Goal: Transaction & Acquisition: Purchase product/service

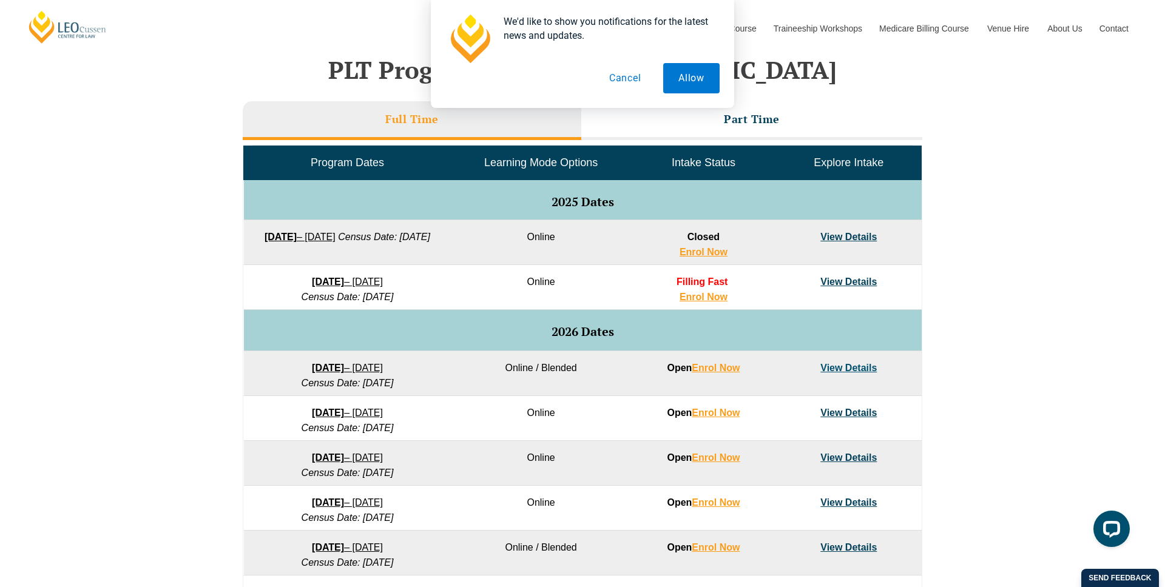
scroll to position [510, 0]
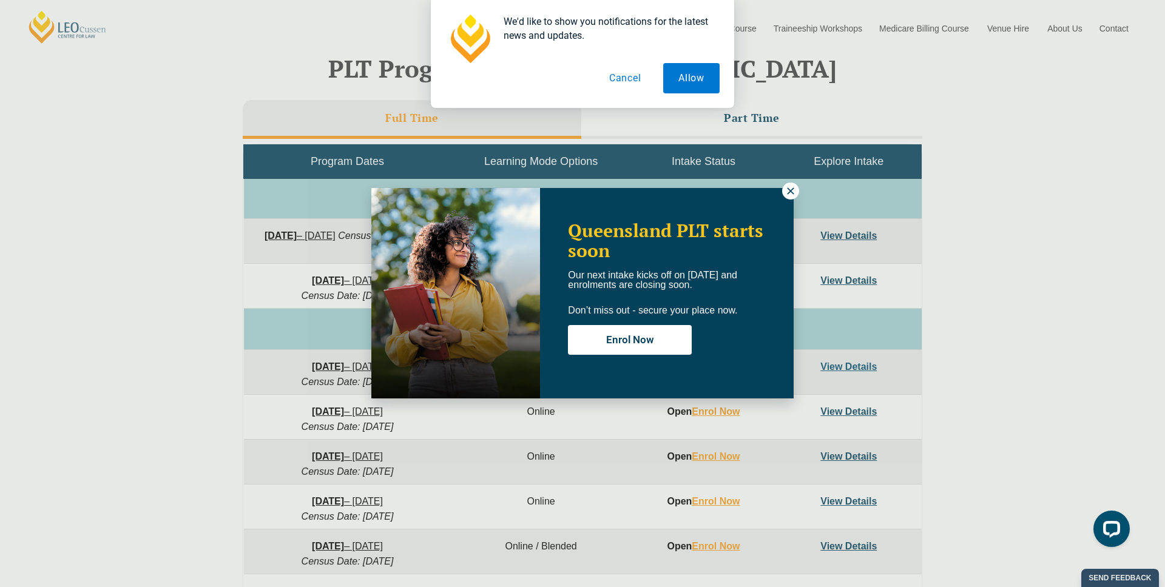
click at [794, 203] on div "Queensland PLT starts soon Our next intake kicks off on 22 September and enrolm…" at bounding box center [582, 293] width 1165 height 587
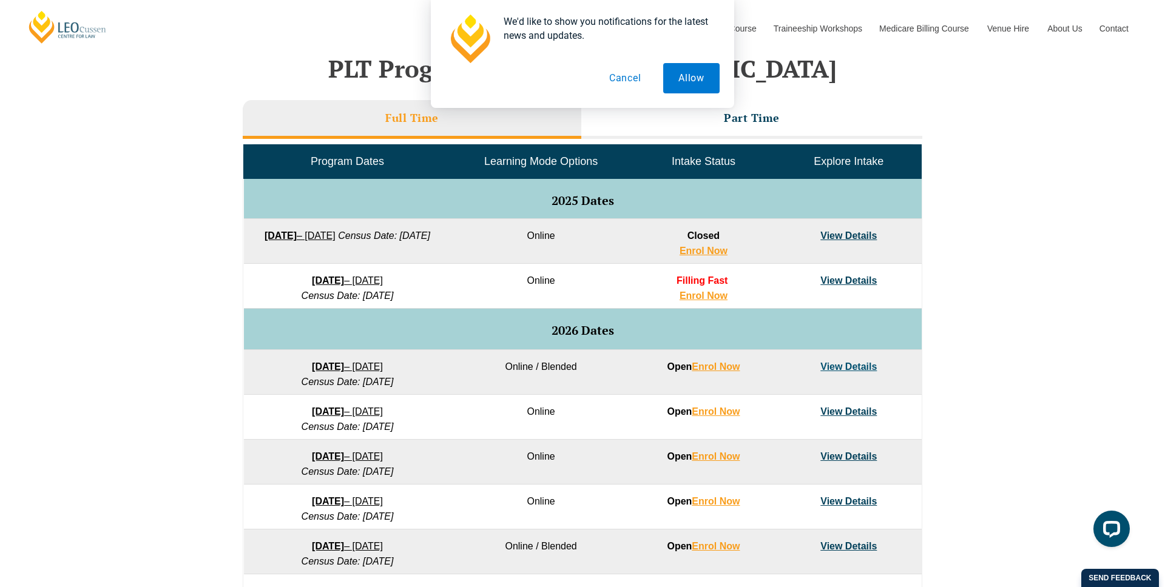
click at [835, 285] on link "View Details" at bounding box center [848, 281] width 56 height 10
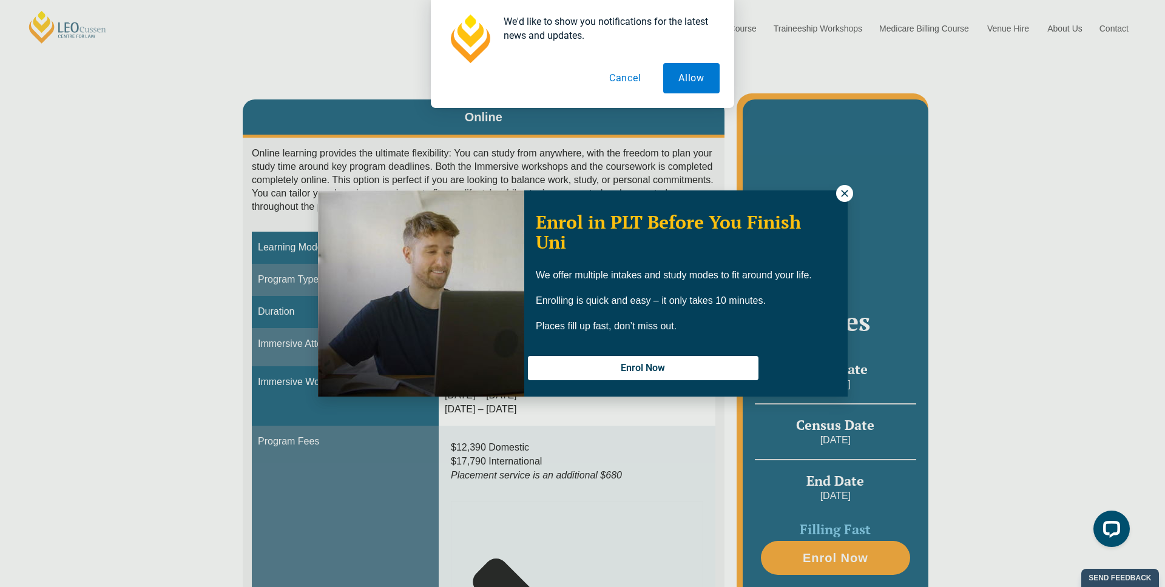
click at [841, 191] on icon at bounding box center [844, 193] width 11 height 11
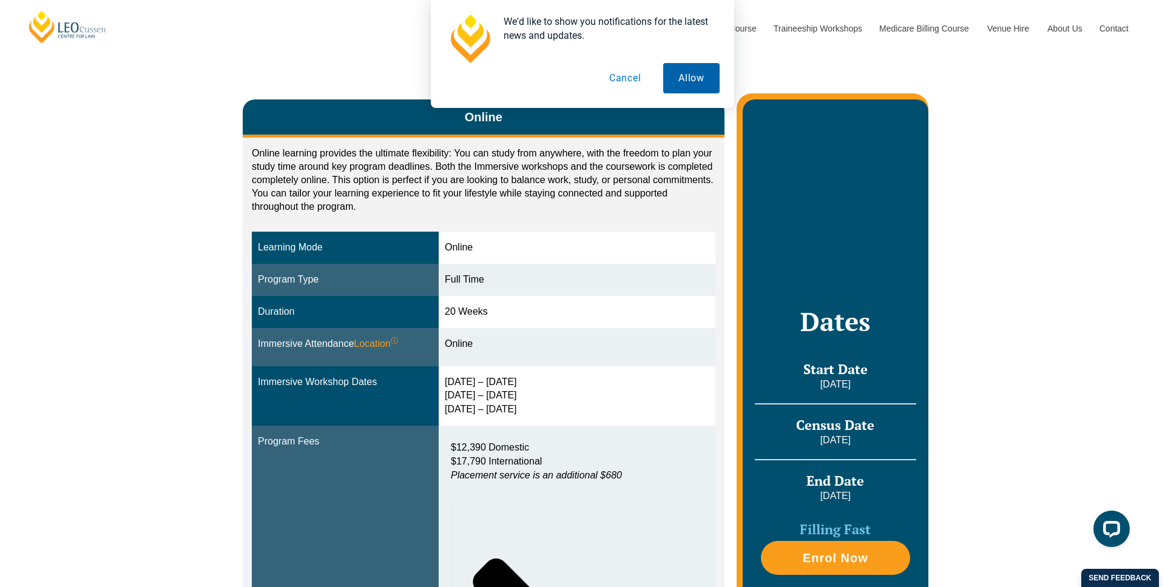
click at [692, 85] on button "Allow" at bounding box center [691, 78] width 56 height 30
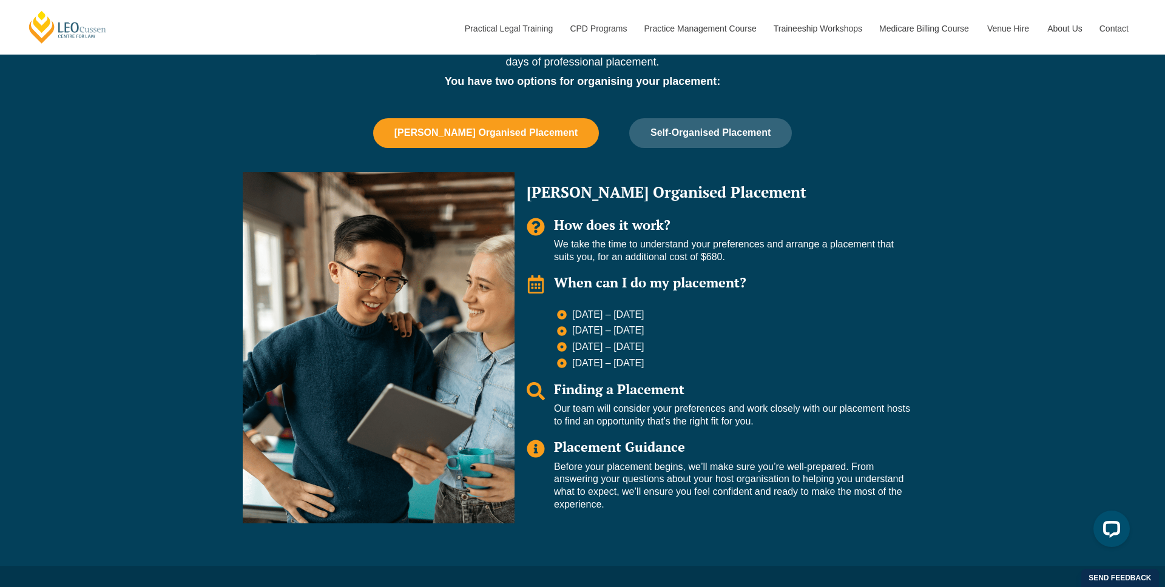
scroll to position [1048, 0]
click at [562, 127] on span "[PERSON_NAME] Organised Placement" at bounding box center [485, 132] width 183 height 11
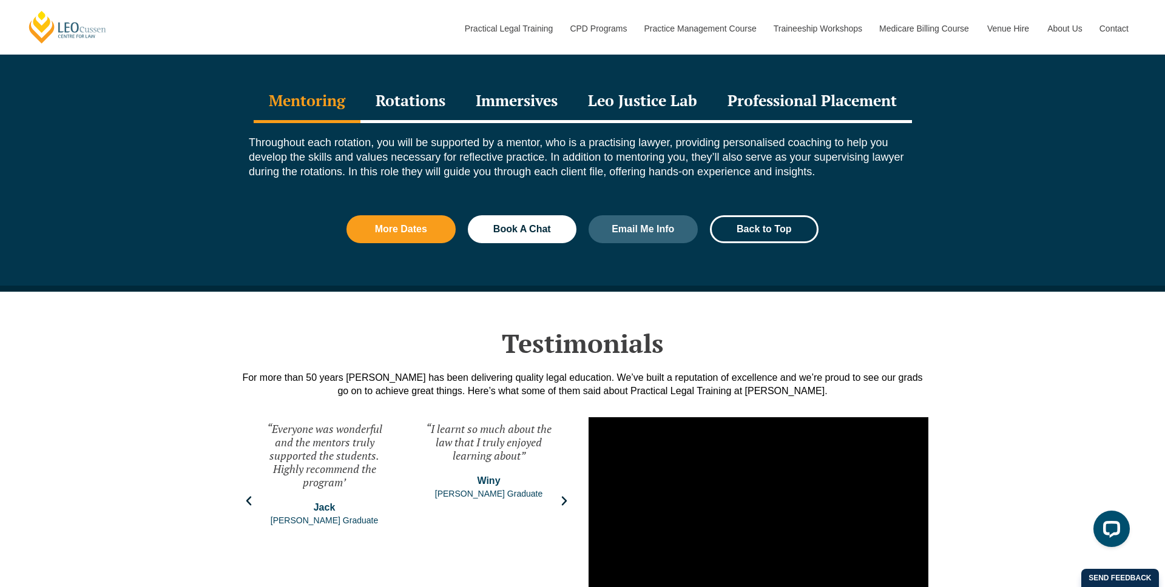
scroll to position [1670, 0]
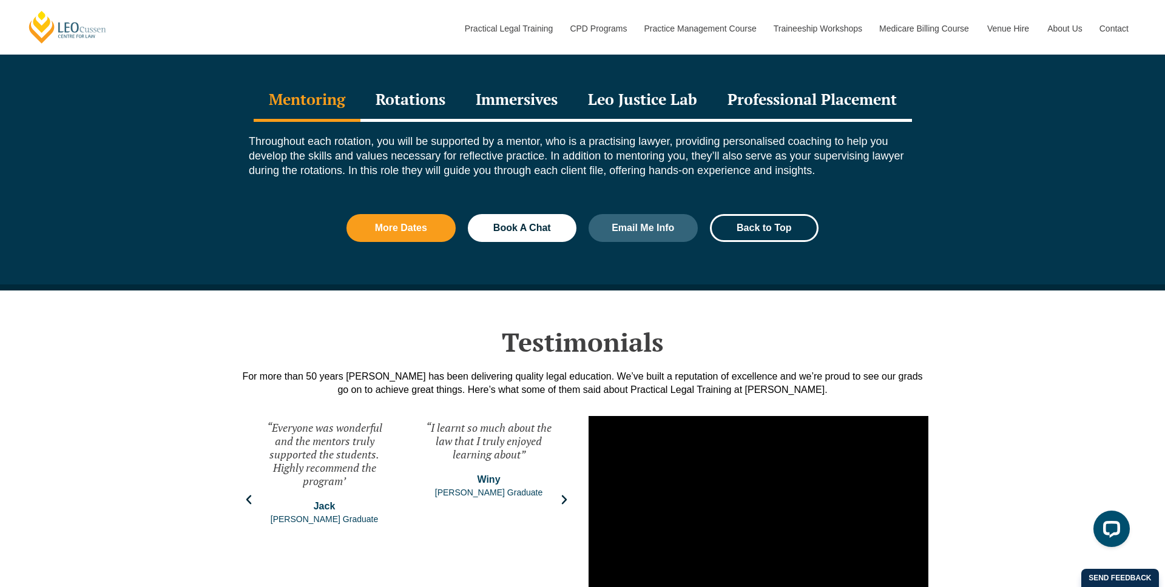
click at [436, 109] on div "Rotations" at bounding box center [410, 100] width 100 height 42
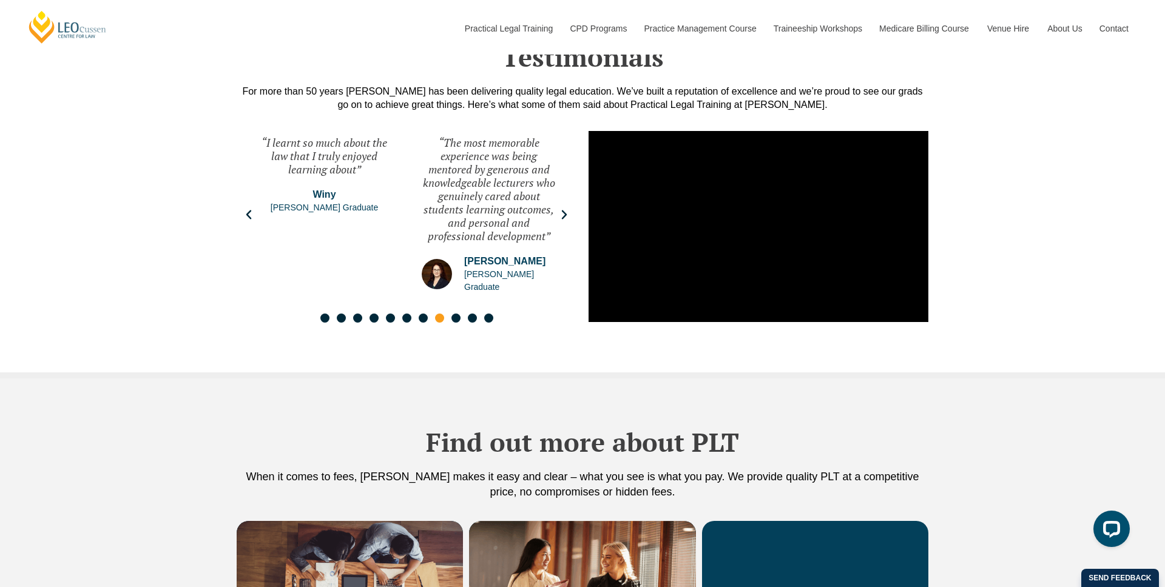
scroll to position [2253, 0]
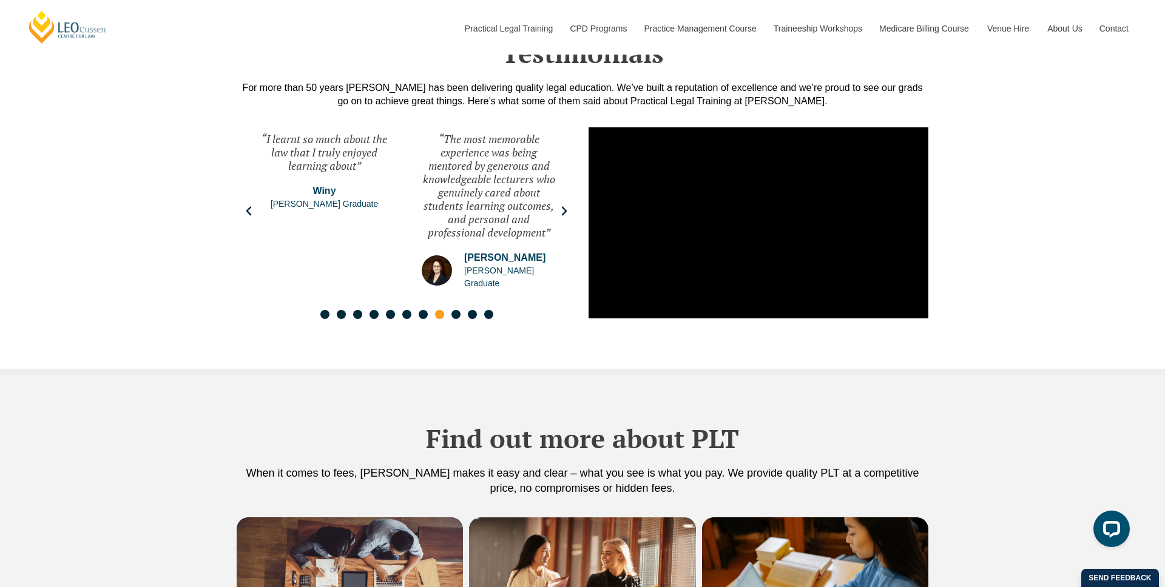
click at [564, 206] on icon "Next slide" at bounding box center [564, 211] width 12 height 12
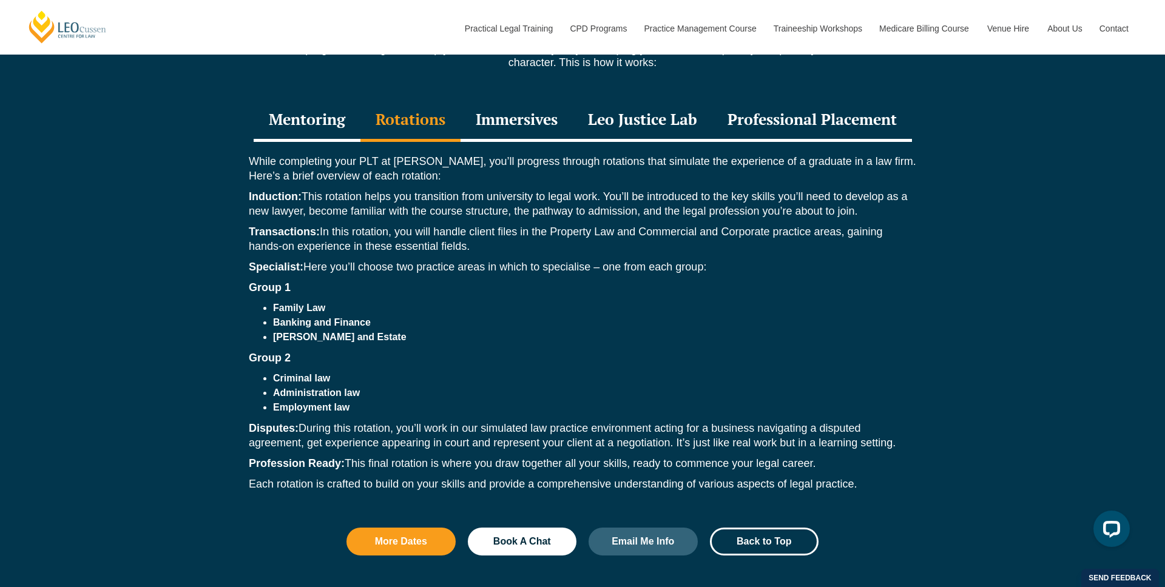
scroll to position [1665, 0]
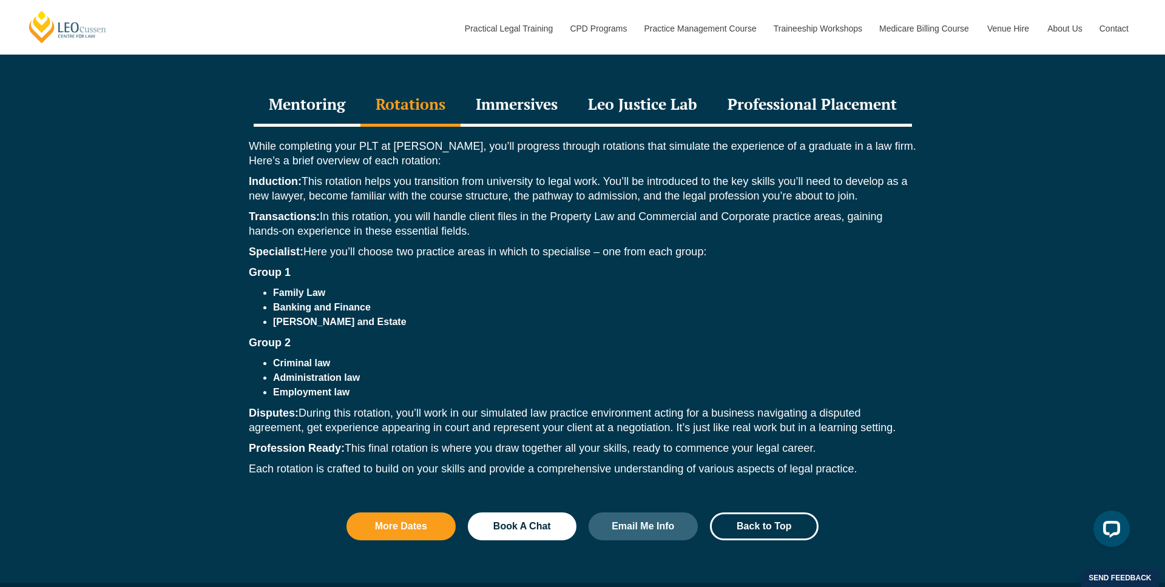
click at [689, 97] on div "Leo Justice Lab" at bounding box center [643, 105] width 140 height 42
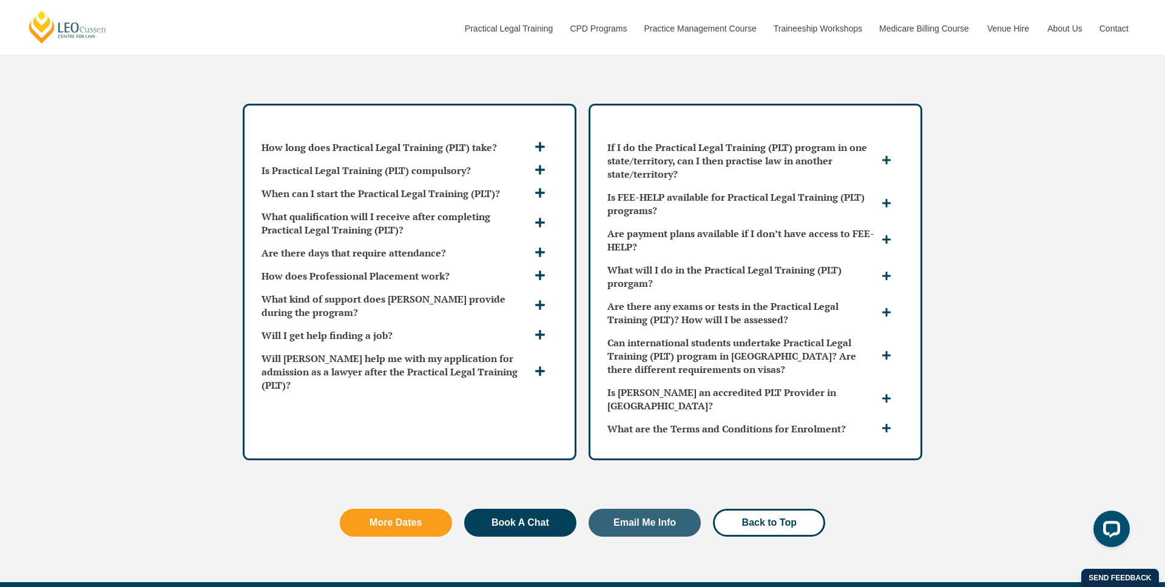
scroll to position [3416, 0]
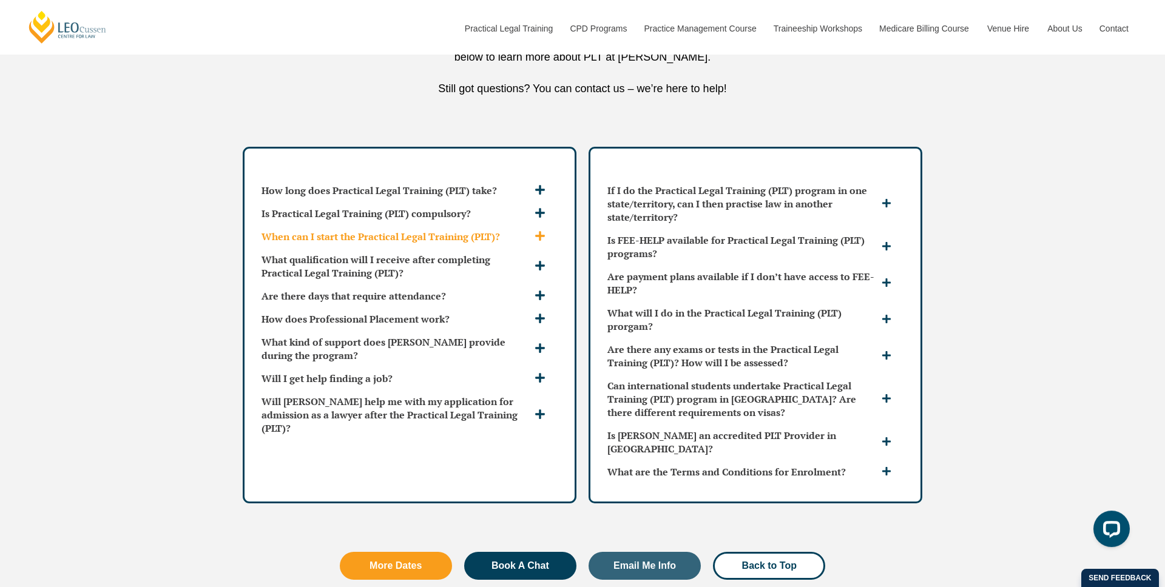
click at [515, 230] on h3 "When can I start the Practical Legal Training (PLT)?" at bounding box center [397, 236] width 270 height 13
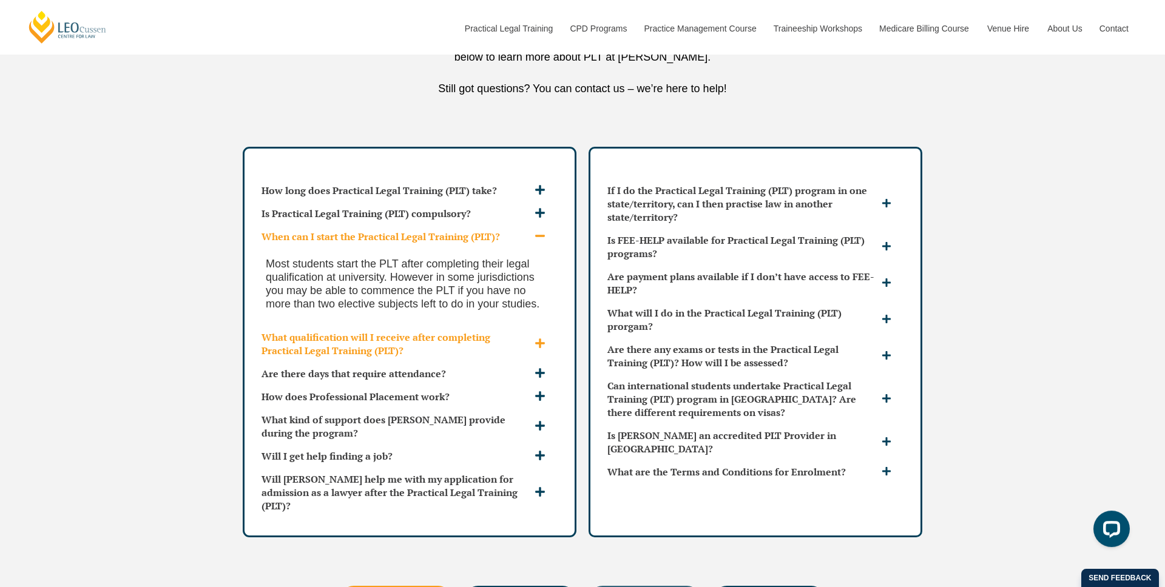
click at [493, 331] on h3 "What qualification will I receive after completing Practical Legal Training (PL…" at bounding box center [397, 344] width 270 height 27
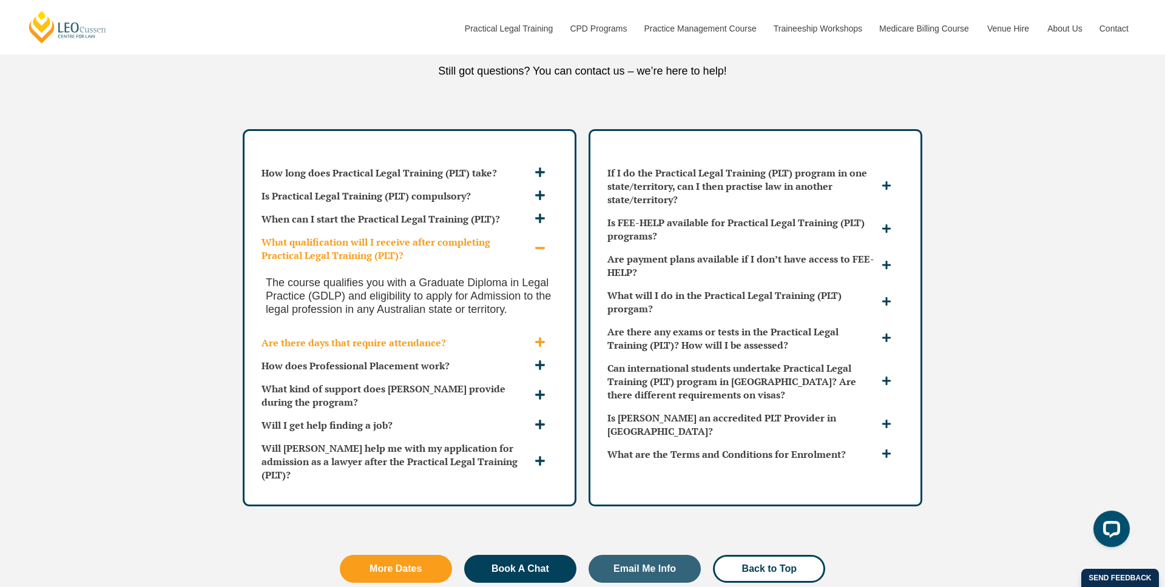
scroll to position [3437, 0]
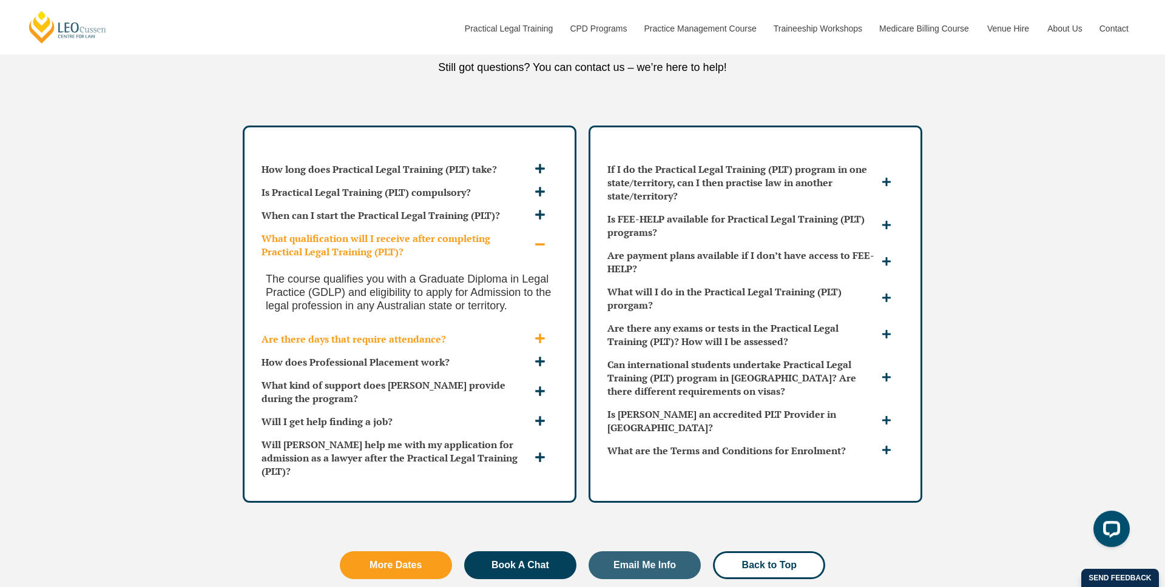
click at [499, 333] on h3 "Are there days that require attendance?" at bounding box center [397, 339] width 270 height 13
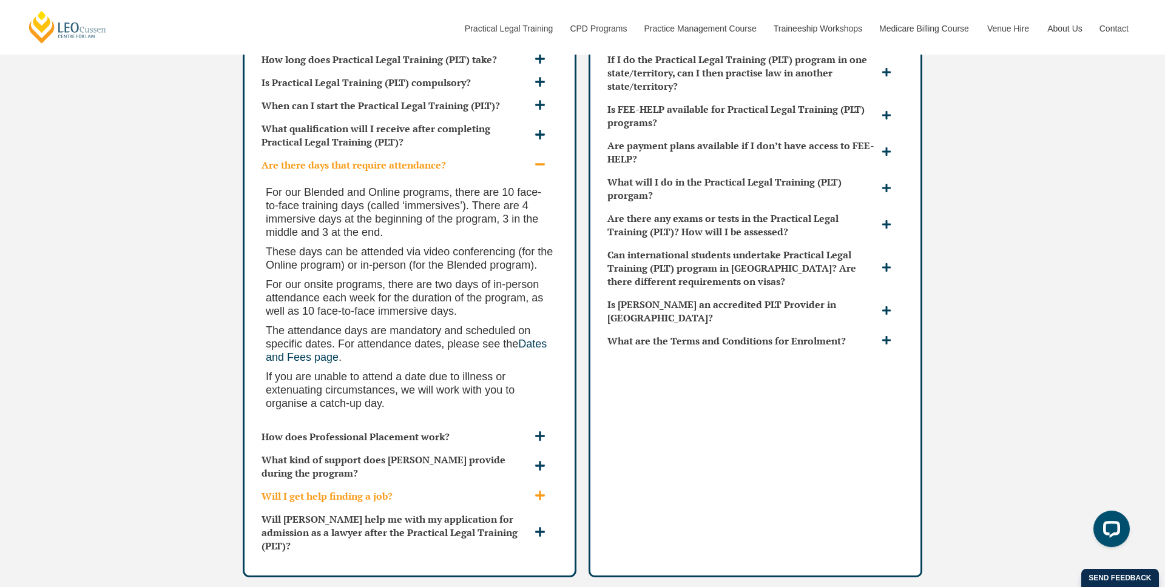
scroll to position [3551, 0]
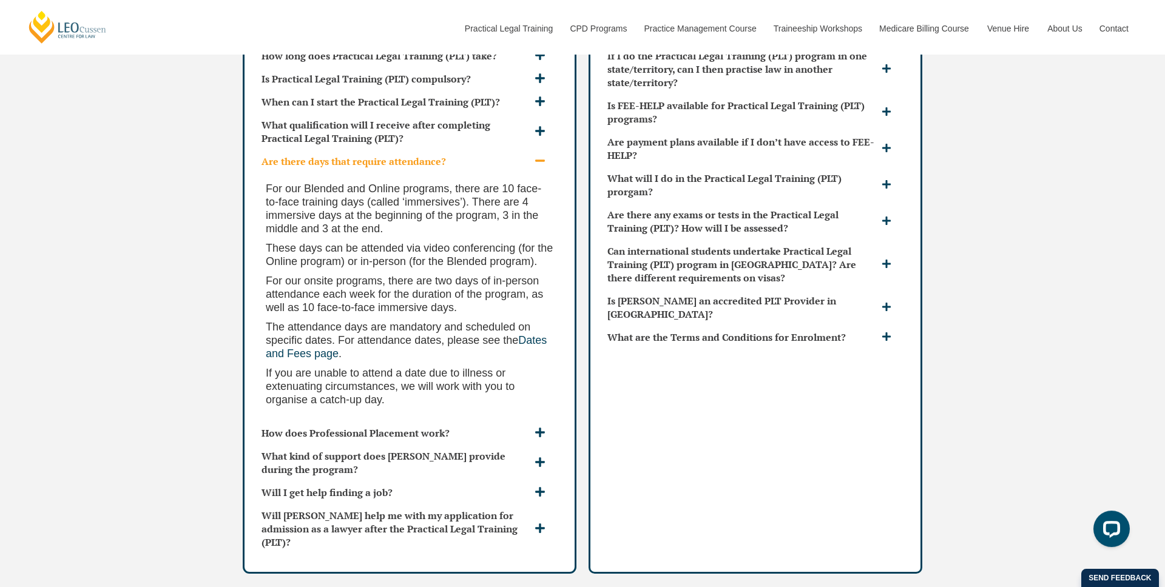
click at [501, 490] on h3 "Will I get help finding a job?" at bounding box center [397, 492] width 270 height 13
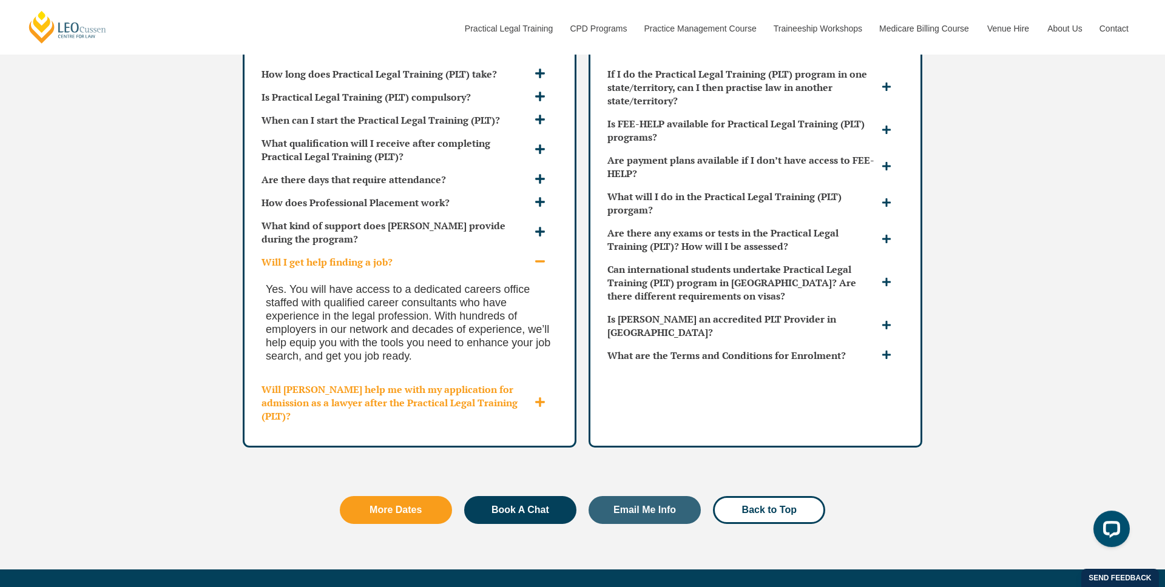
scroll to position [3524, 0]
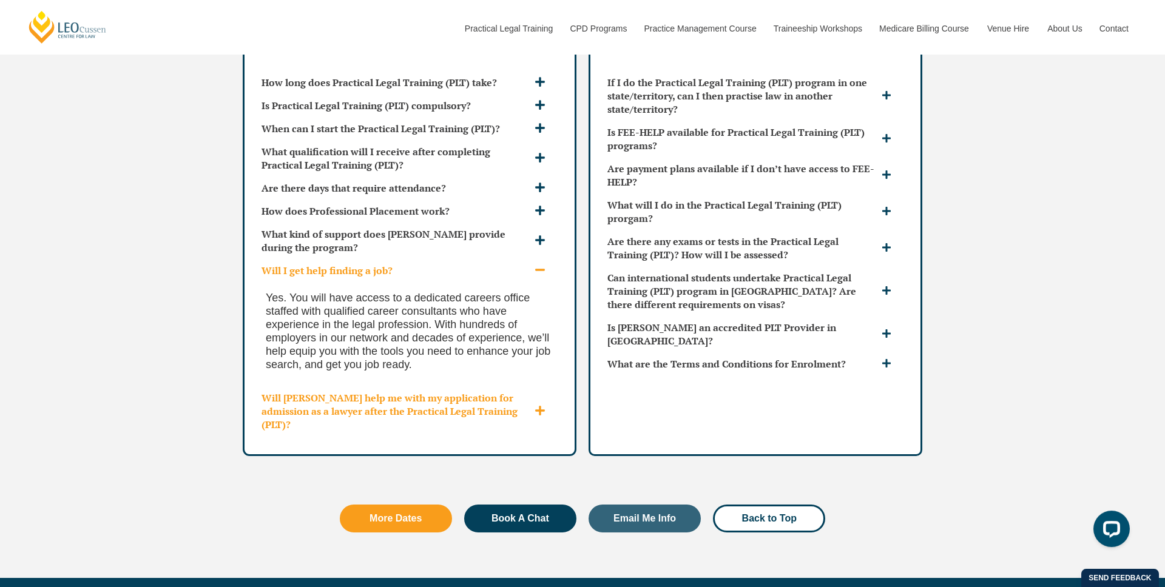
click at [506, 393] on h3 "Will Leo Cussen help me with my application for admission as a lawyer after the…" at bounding box center [397, 411] width 270 height 40
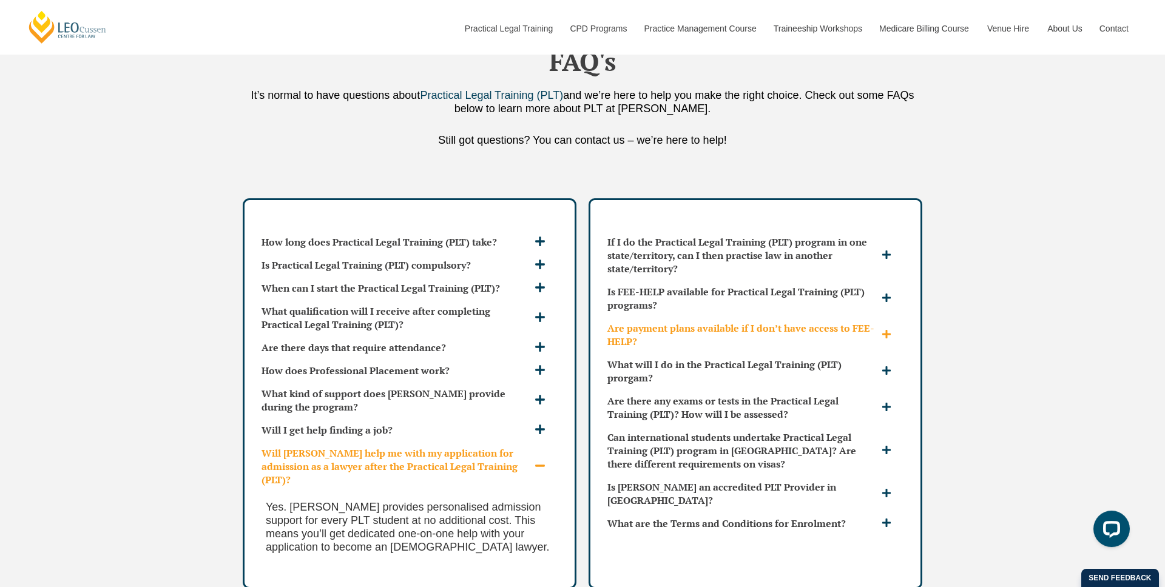
scroll to position [3349, 0]
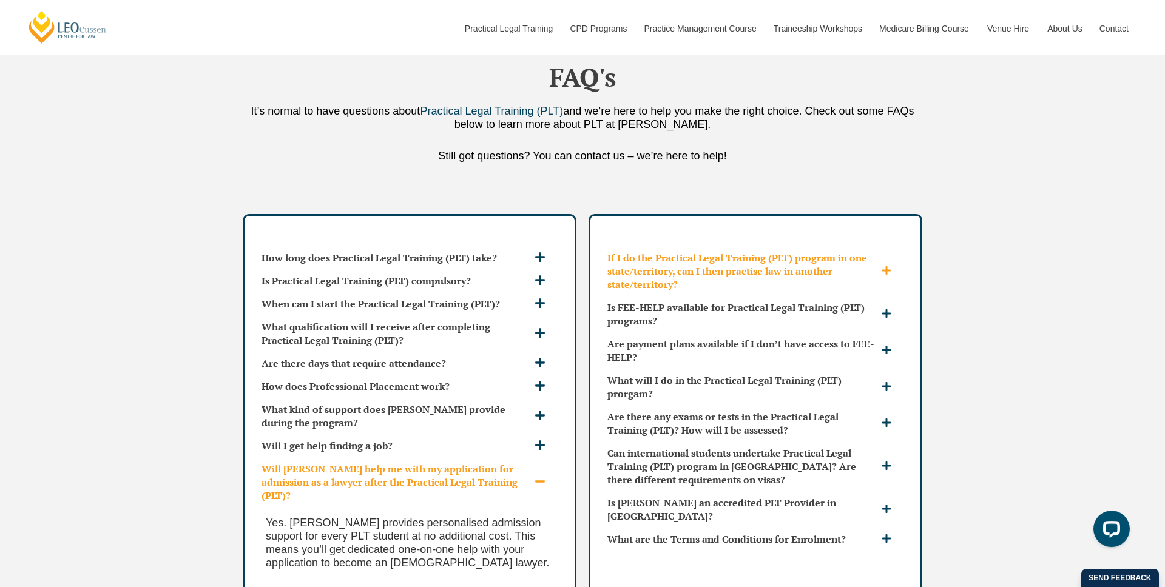
click at [656, 269] on h3 "If I do the Practical Legal Training (PLT) program in one state/territory, can …" at bounding box center [742, 271] width 271 height 40
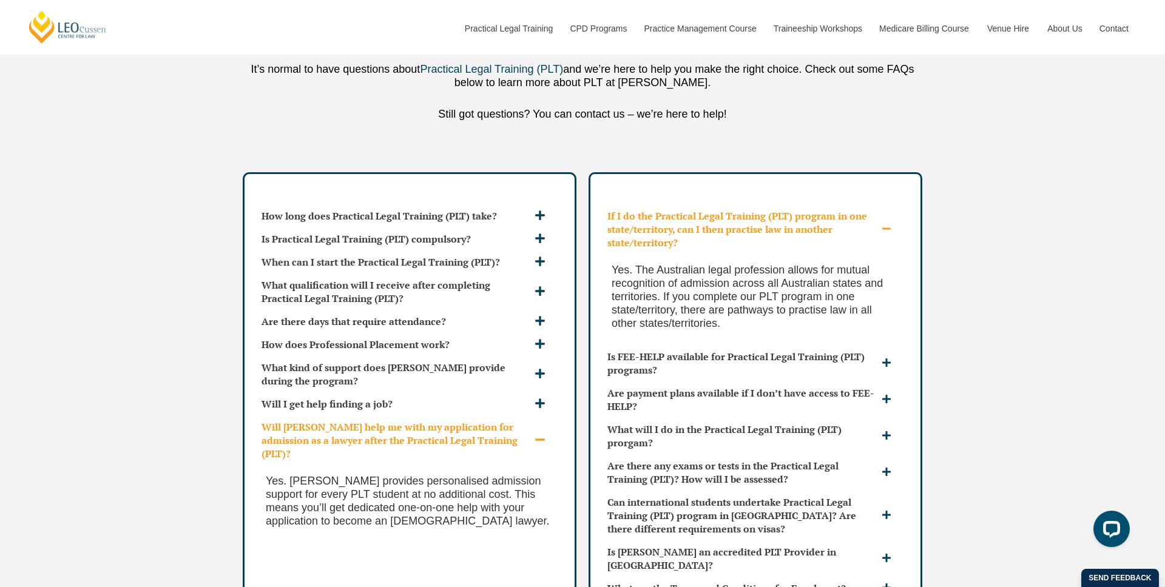
scroll to position [3487, 0]
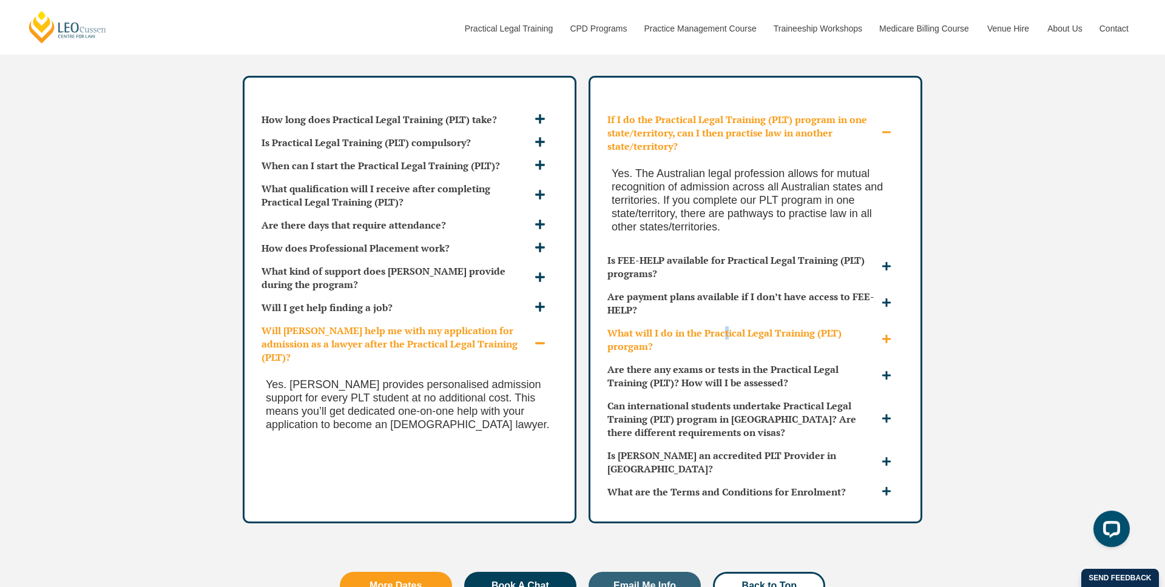
click at [729, 326] on h3 "What will I do in the Practical Legal Training (PLT) prorgam?" at bounding box center [742, 339] width 271 height 27
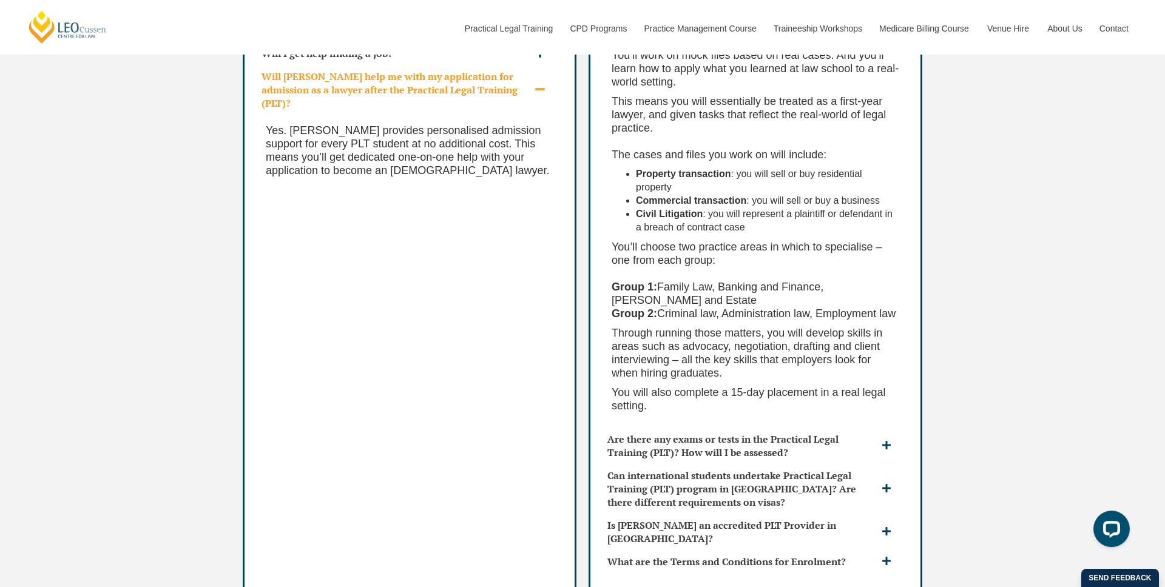
scroll to position [3743, 0]
click at [755, 553] on h3 "What are the Terms and Conditions for Enrolment?" at bounding box center [742, 559] width 271 height 13
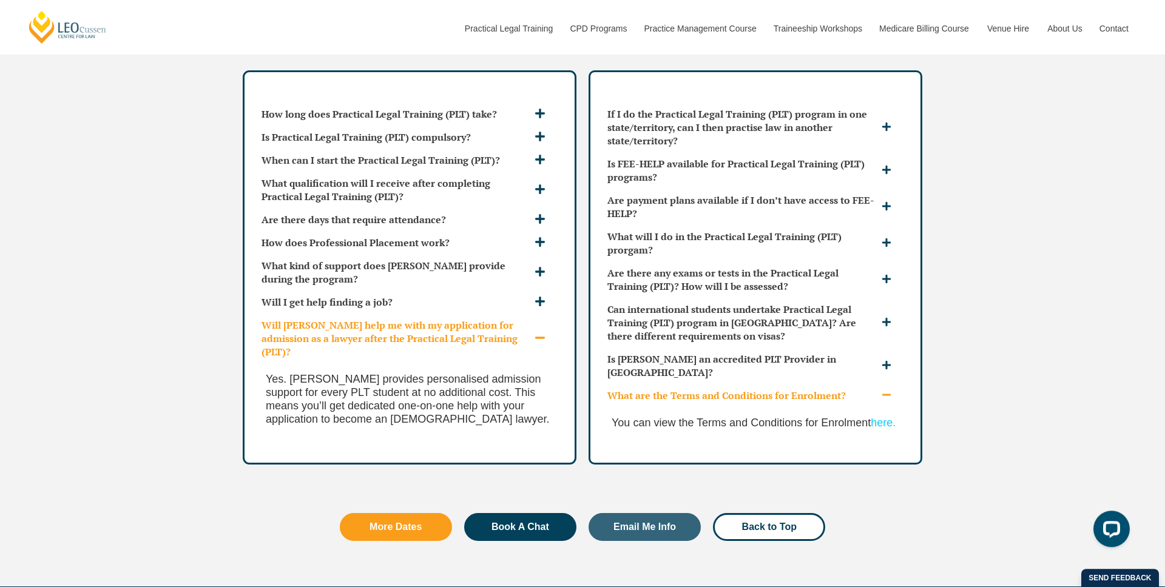
scroll to position [3485, 0]
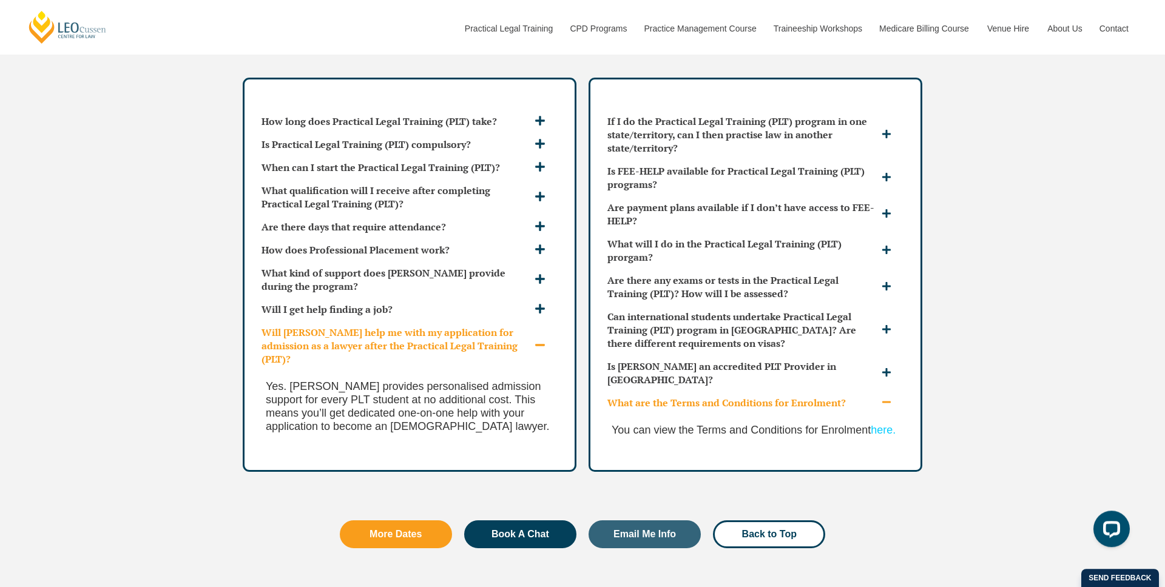
click at [884, 424] on link "here." at bounding box center [883, 430] width 25 height 12
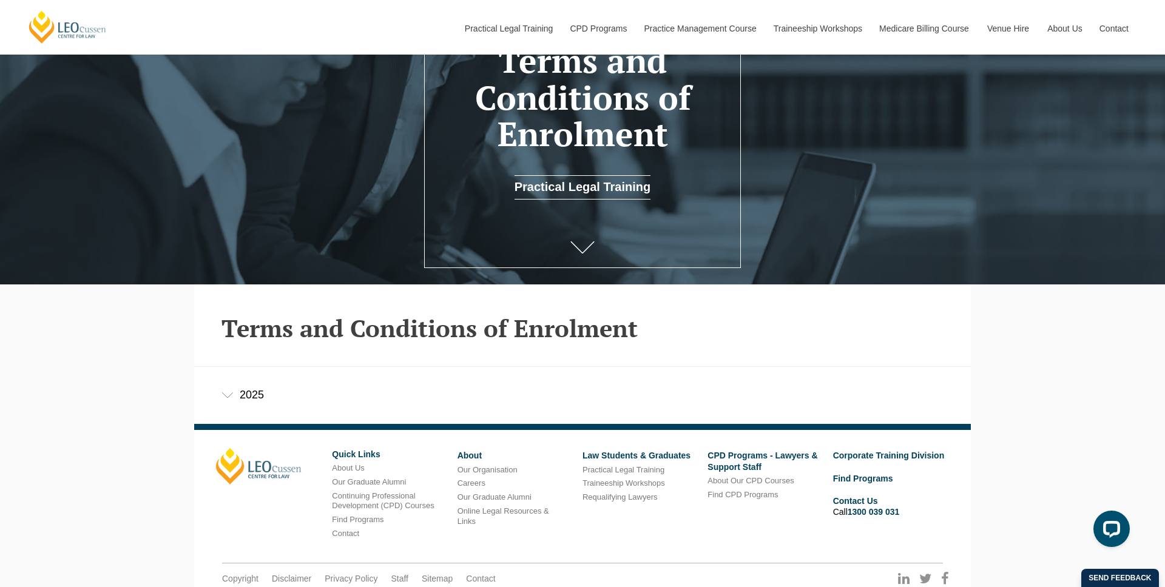
scroll to position [226, 0]
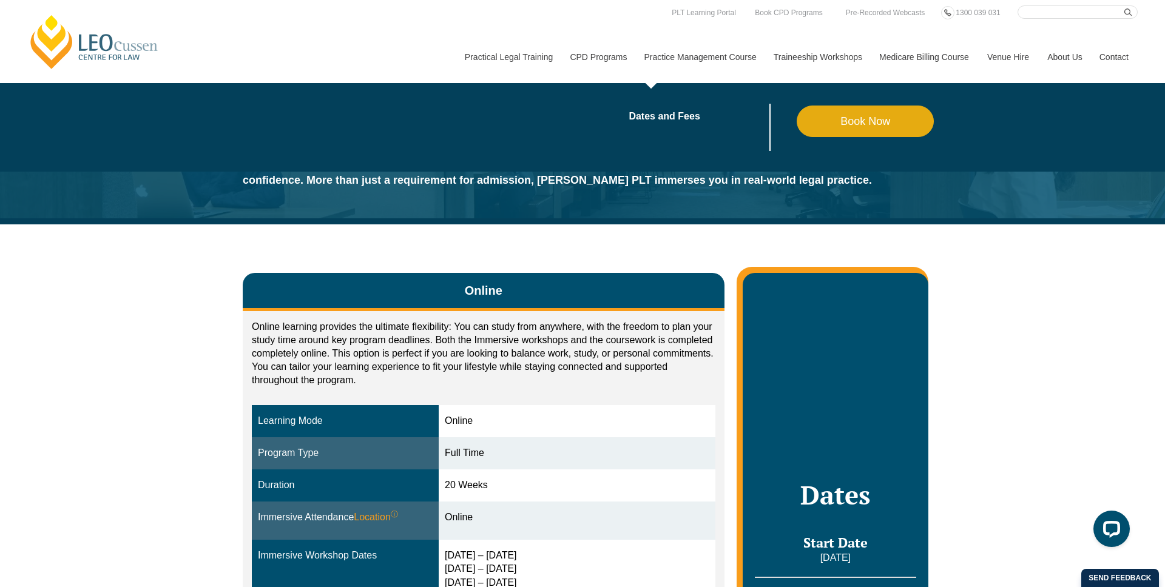
click at [658, 129] on li "Dates and Fees" at bounding box center [713, 127] width 168 height 47
drag, startPoint x: 664, startPoint y: 123, endPoint x: 669, endPoint y: 119, distance: 6.5
click at [664, 123] on li "Dates and Fees" at bounding box center [713, 127] width 168 height 47
click at [670, 117] on link "Dates and Fees" at bounding box center [713, 117] width 168 height 10
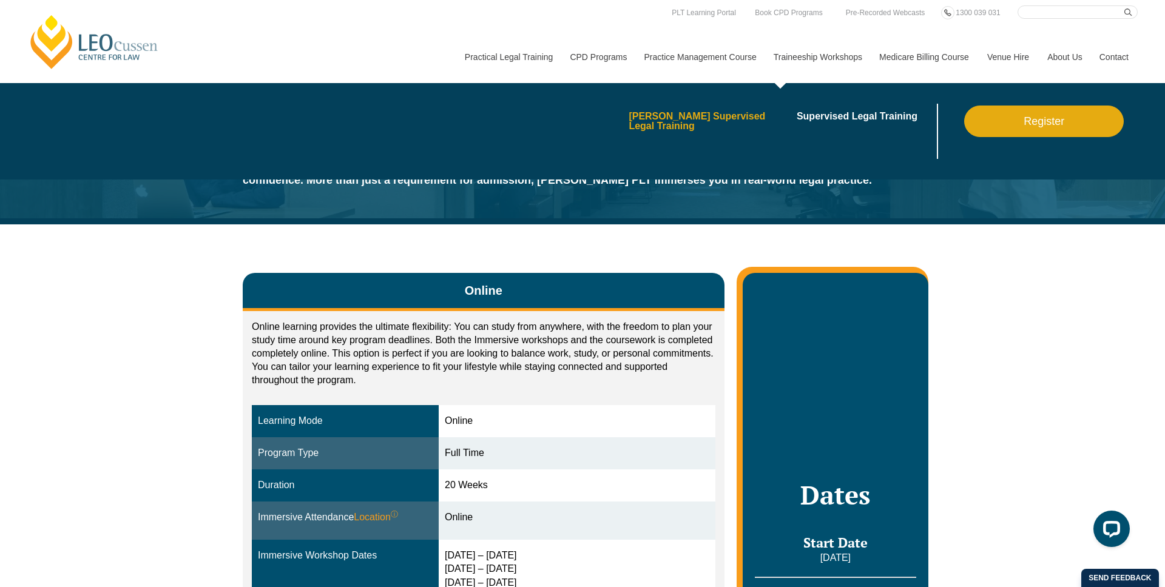
click at [703, 117] on link "[PERSON_NAME] Supervised Legal Training" at bounding box center [709, 121] width 160 height 19
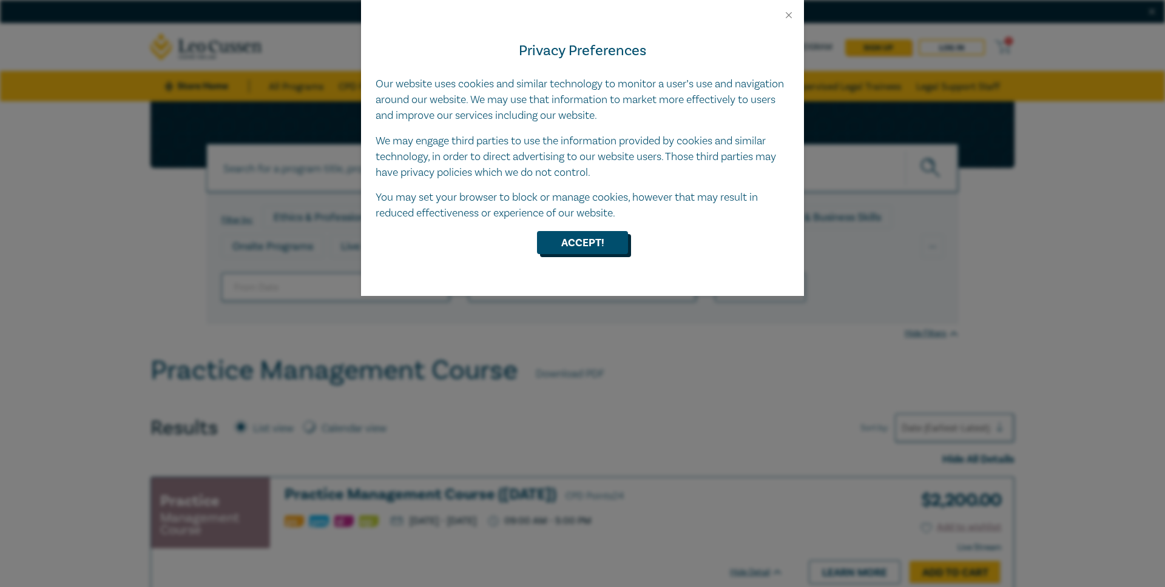
click at [601, 248] on button "Accept!" at bounding box center [582, 242] width 91 height 23
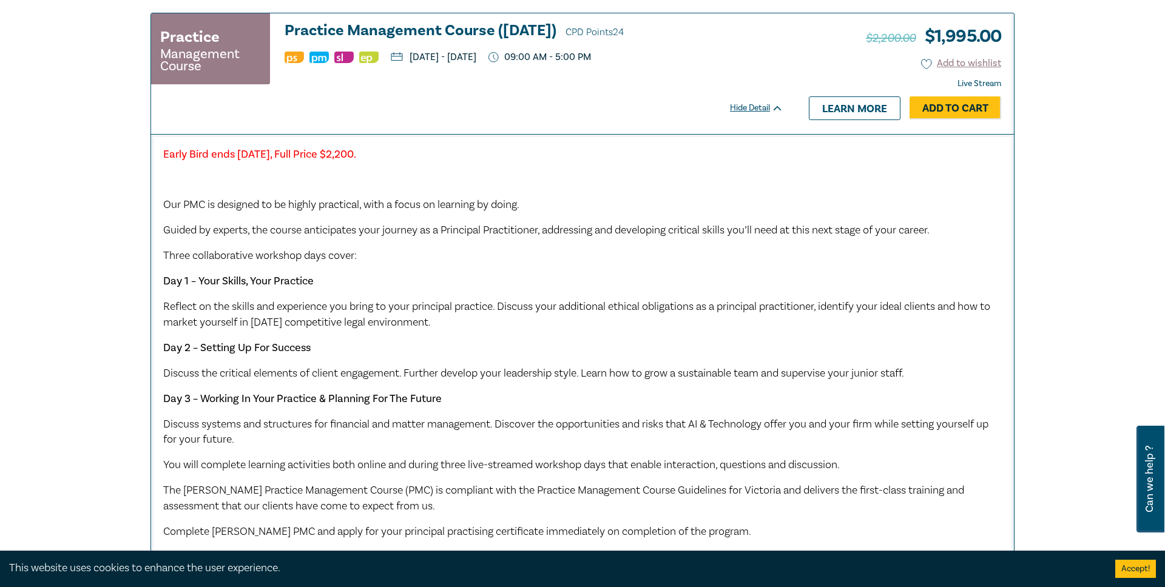
scroll to position [939, 0]
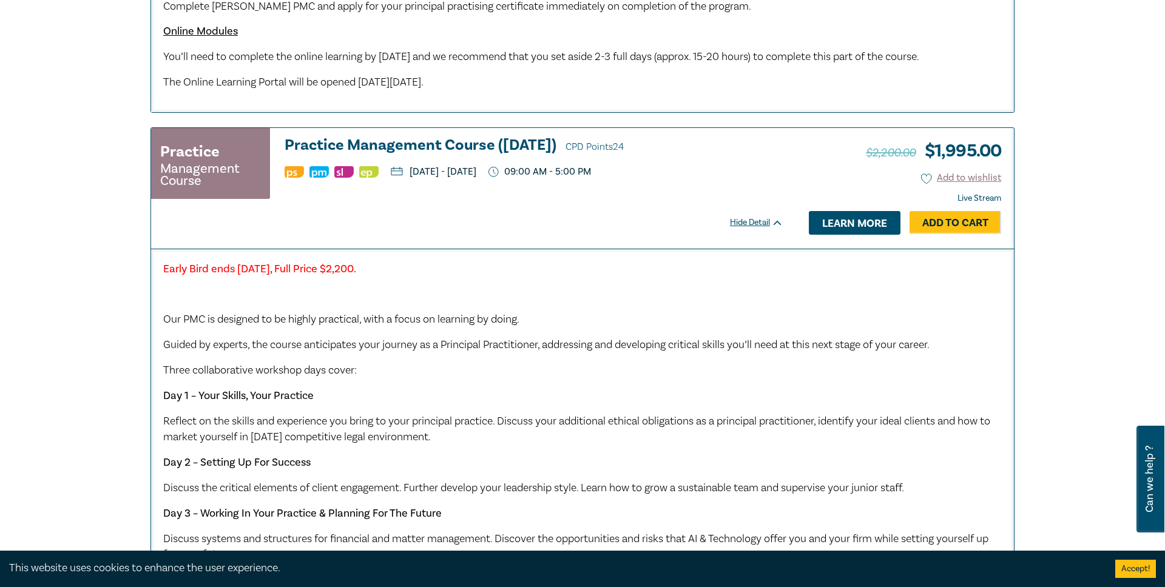
click at [861, 234] on link "Learn more" at bounding box center [855, 222] width 92 height 23
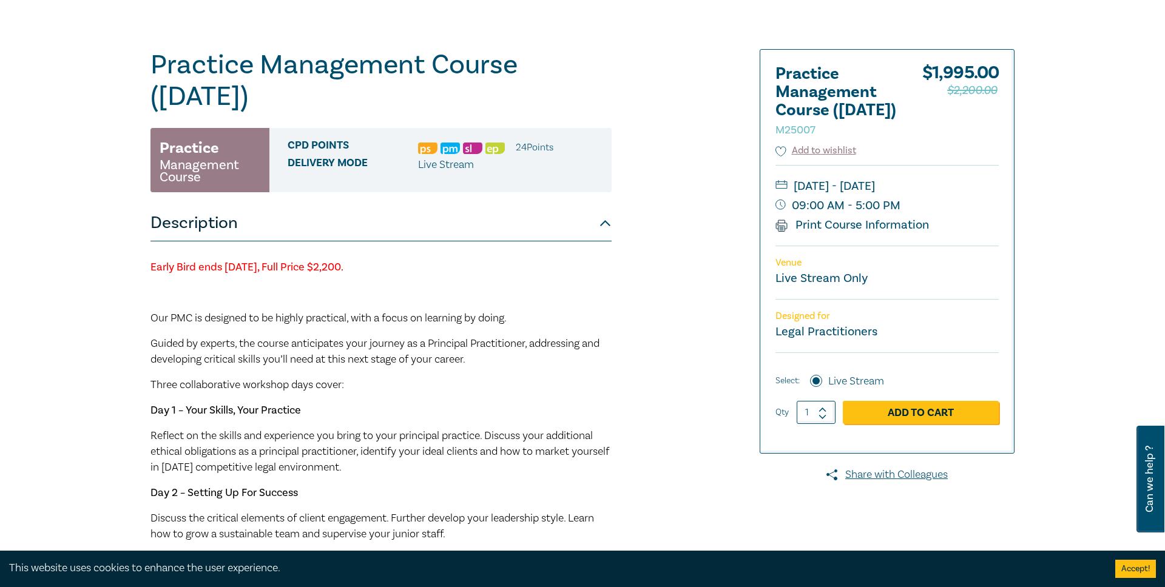
scroll to position [106, 0]
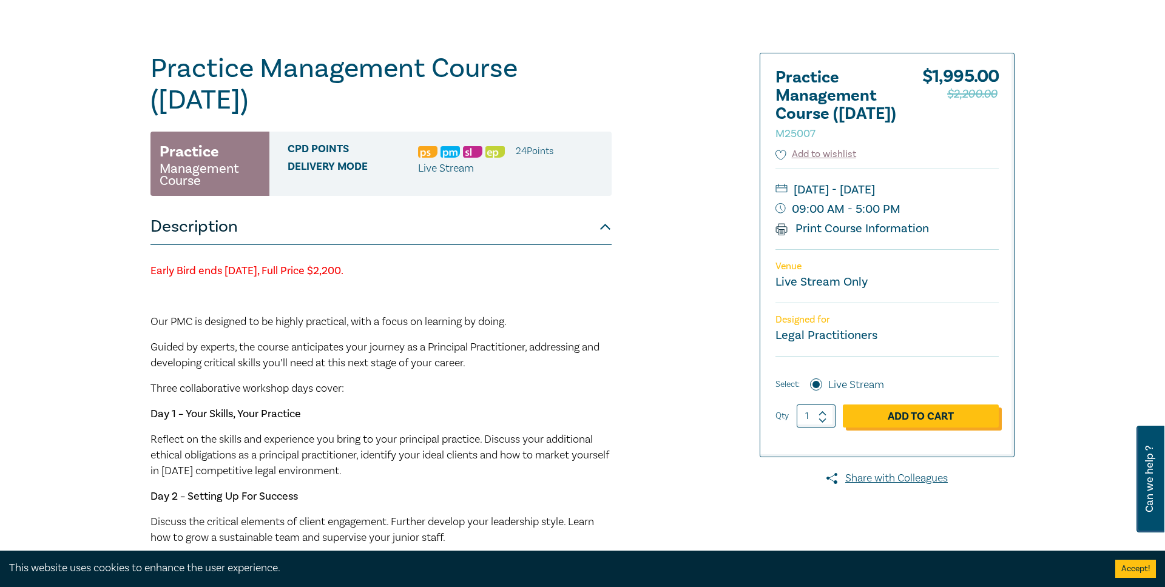
click at [898, 428] on link "Add to Cart" at bounding box center [921, 416] width 156 height 23
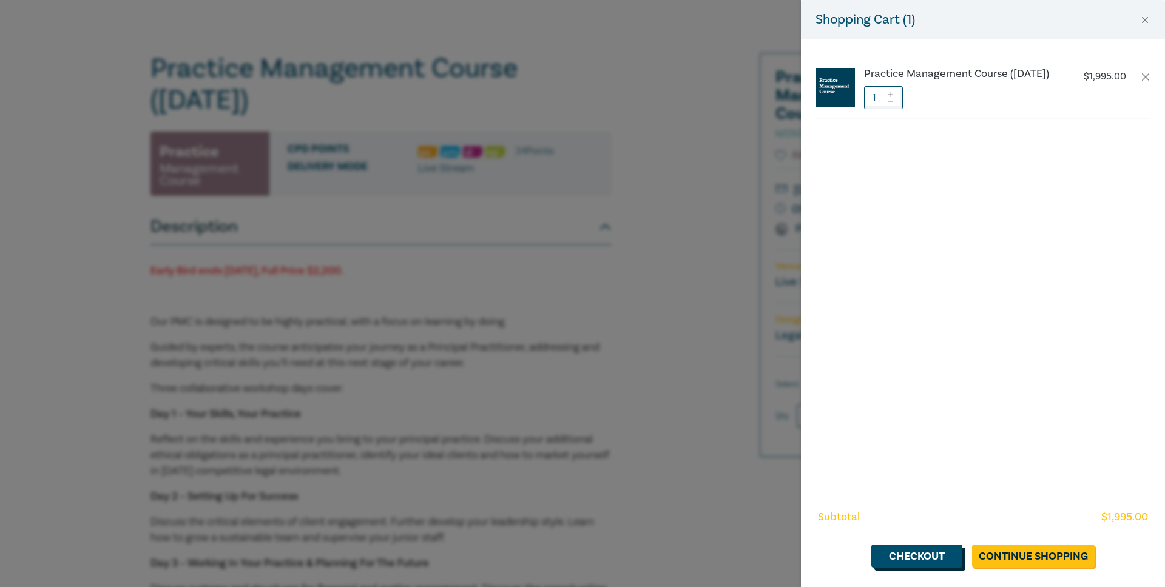
click at [944, 558] on link "Checkout" at bounding box center [916, 556] width 91 height 23
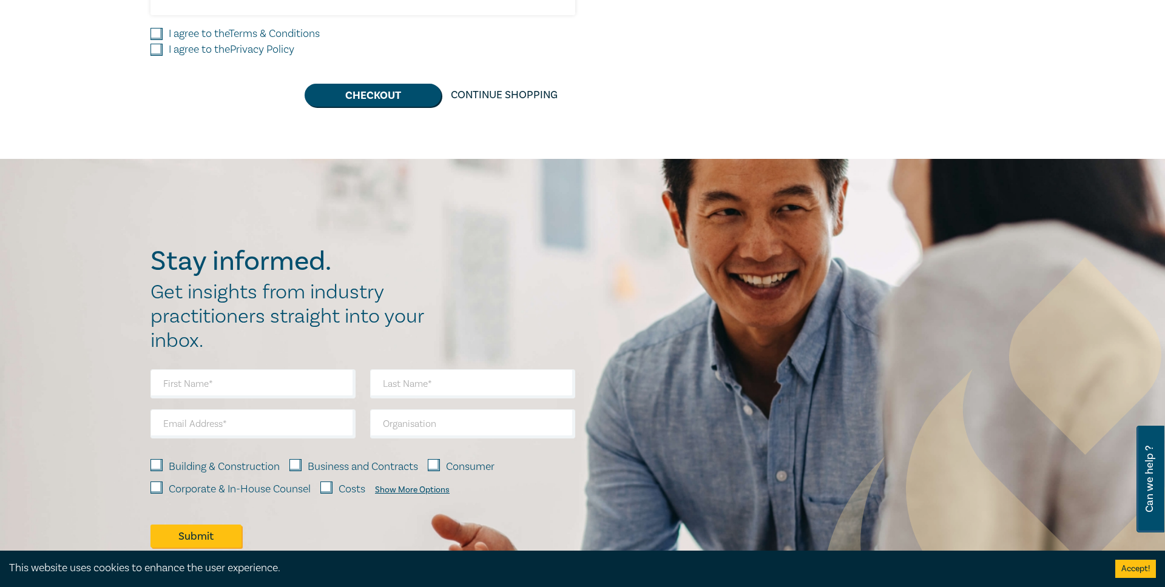
scroll to position [728, 0]
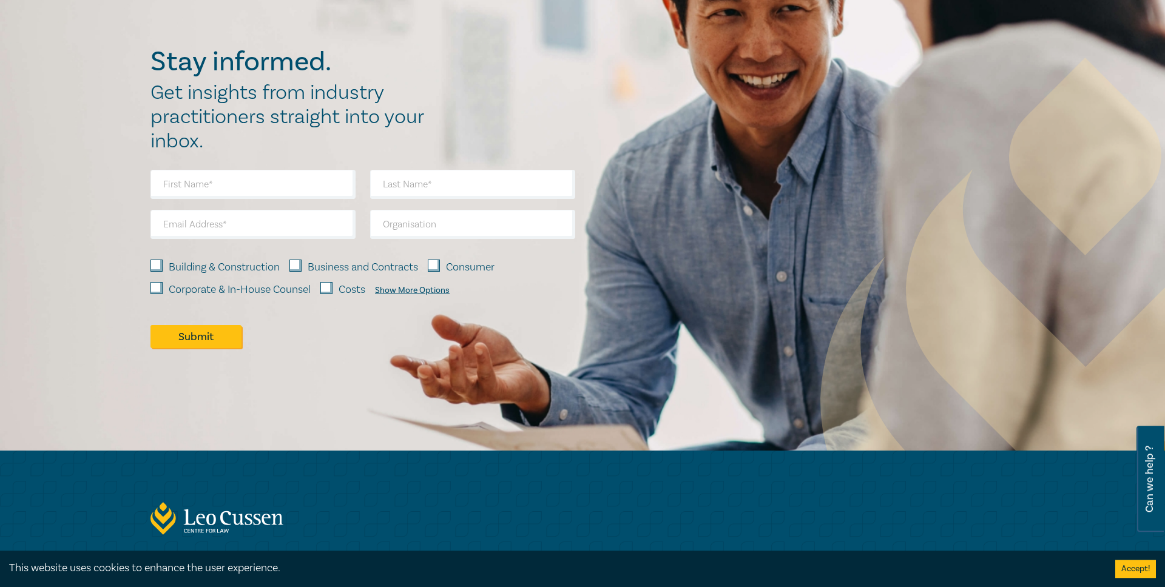
scroll to position [2013, 0]
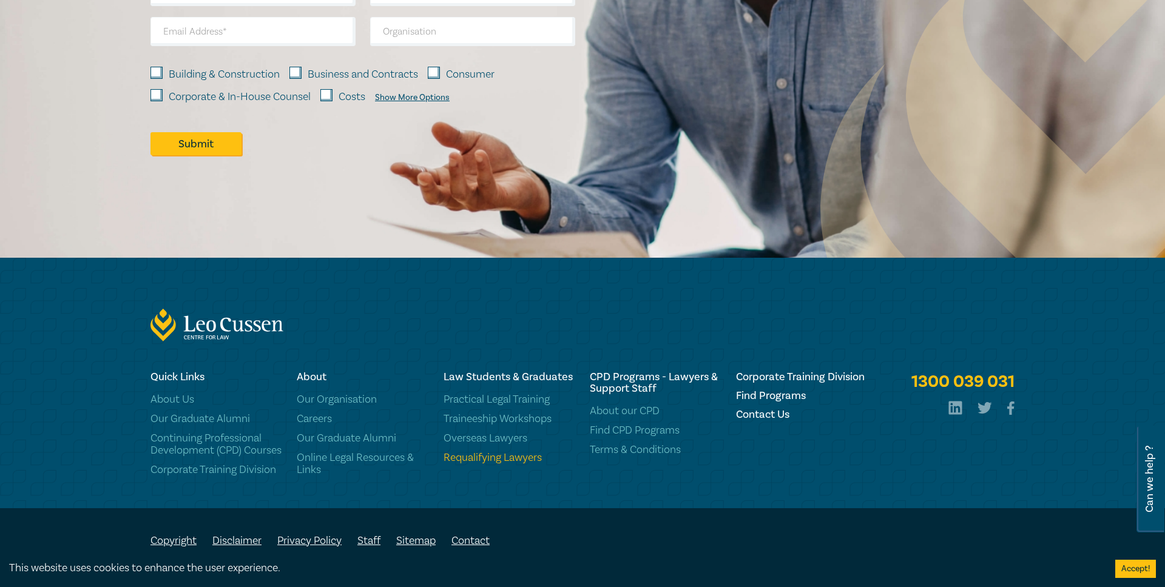
click at [522, 452] on link "Requalifying Lawyers" at bounding box center [510, 458] width 132 height 12
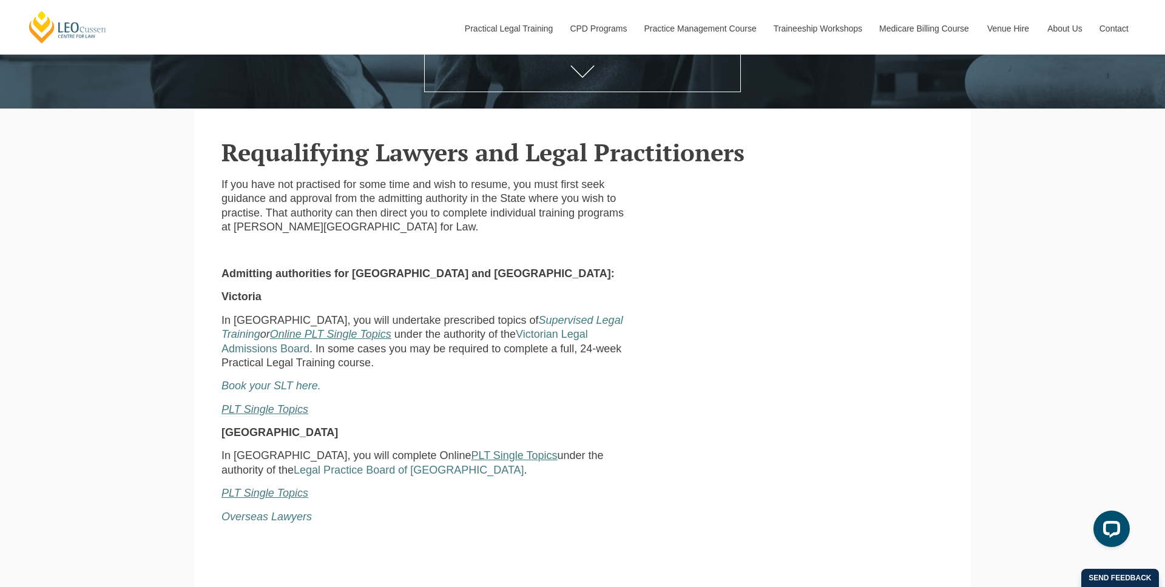
scroll to position [330, 0]
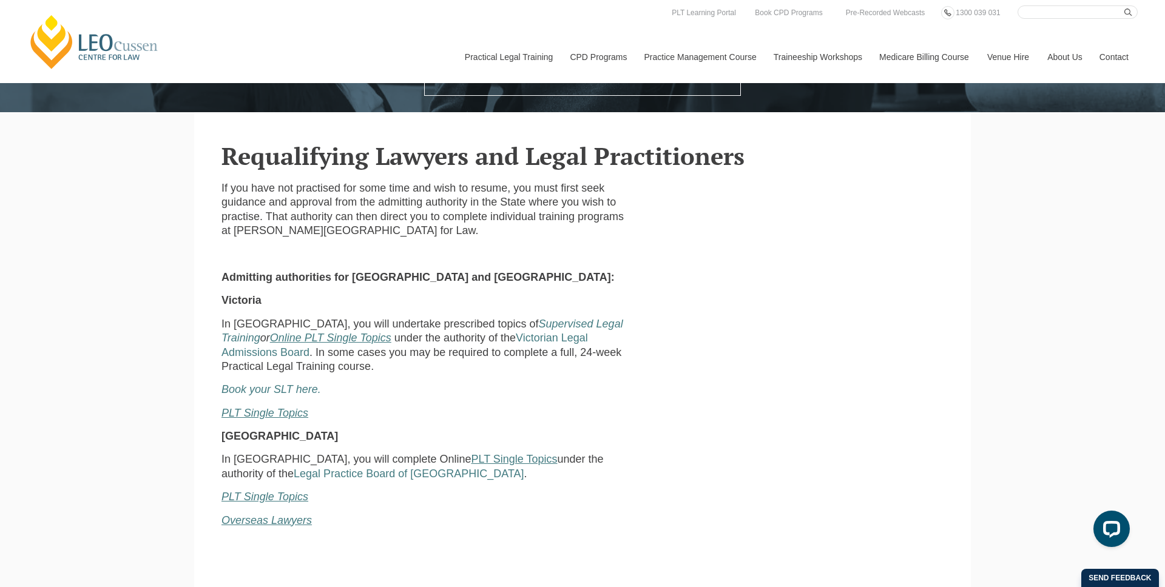
click at [299, 515] on em "Overseas Lawyers" at bounding box center [267, 521] width 90 height 12
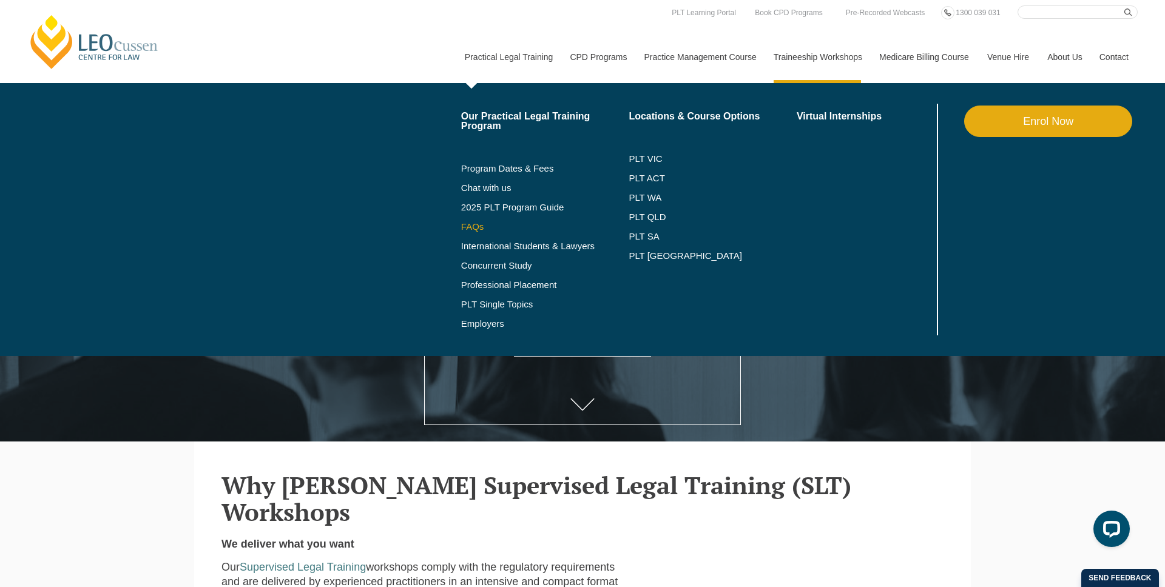
click at [472, 226] on link "FAQs" at bounding box center [545, 227] width 168 height 10
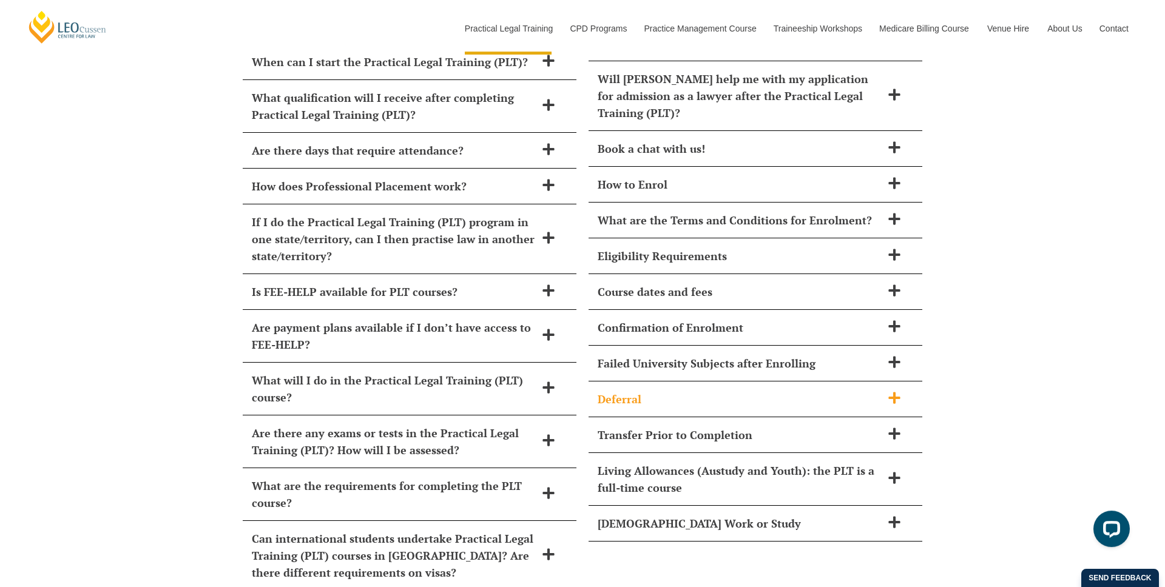
scroll to position [5091, 0]
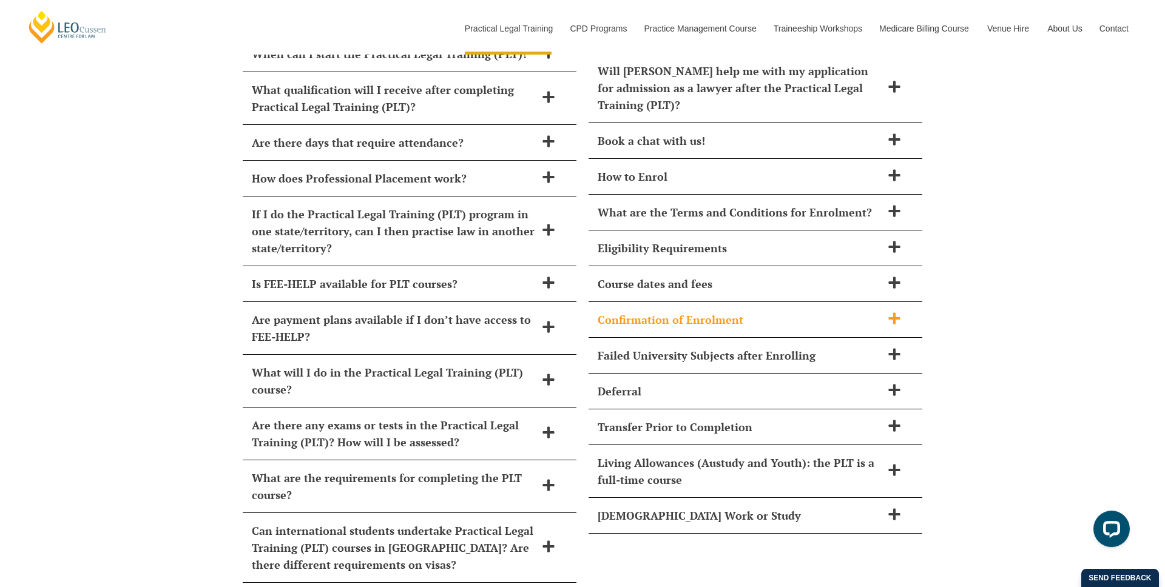
click at [731, 311] on h2 "Confirmation of Enrolment" at bounding box center [740, 319] width 284 height 17
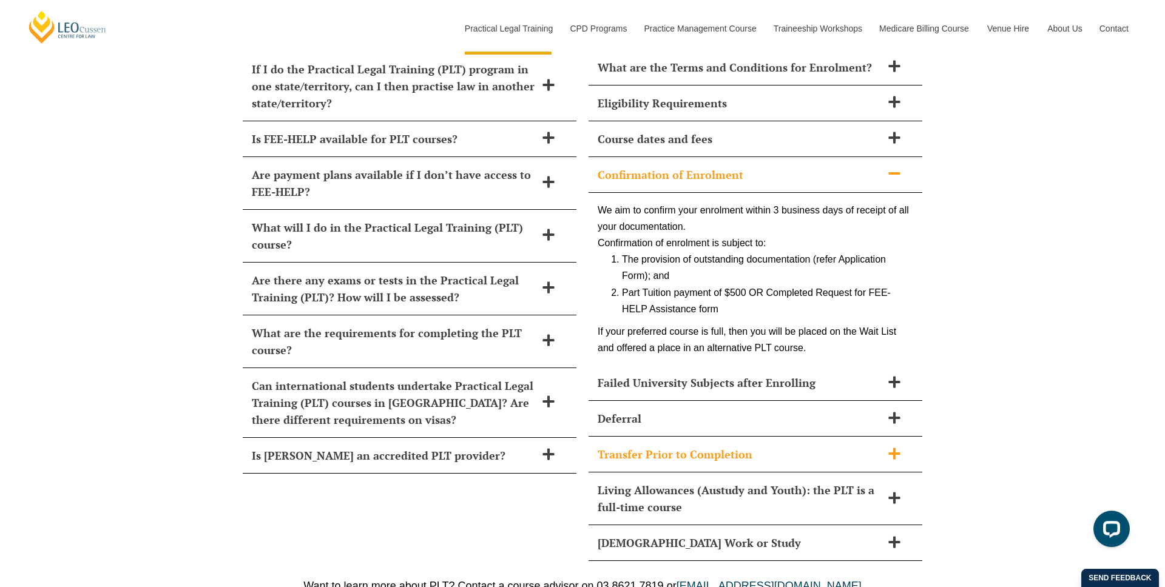
scroll to position [5240, 0]
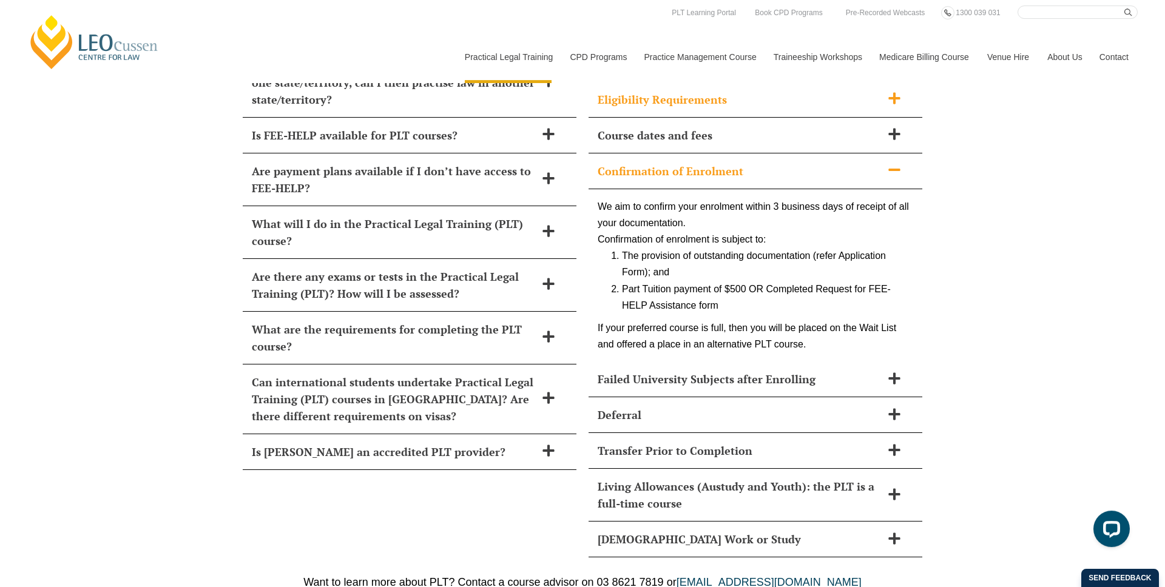
click at [693, 92] on div "Eligibility Requirements" at bounding box center [756, 100] width 334 height 36
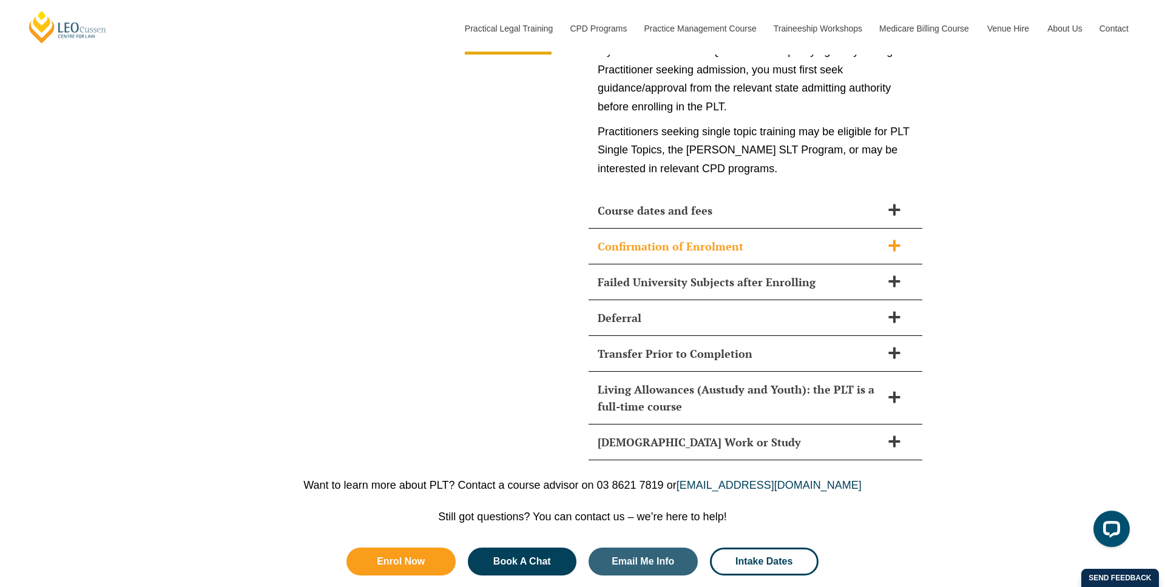
scroll to position [6141, 0]
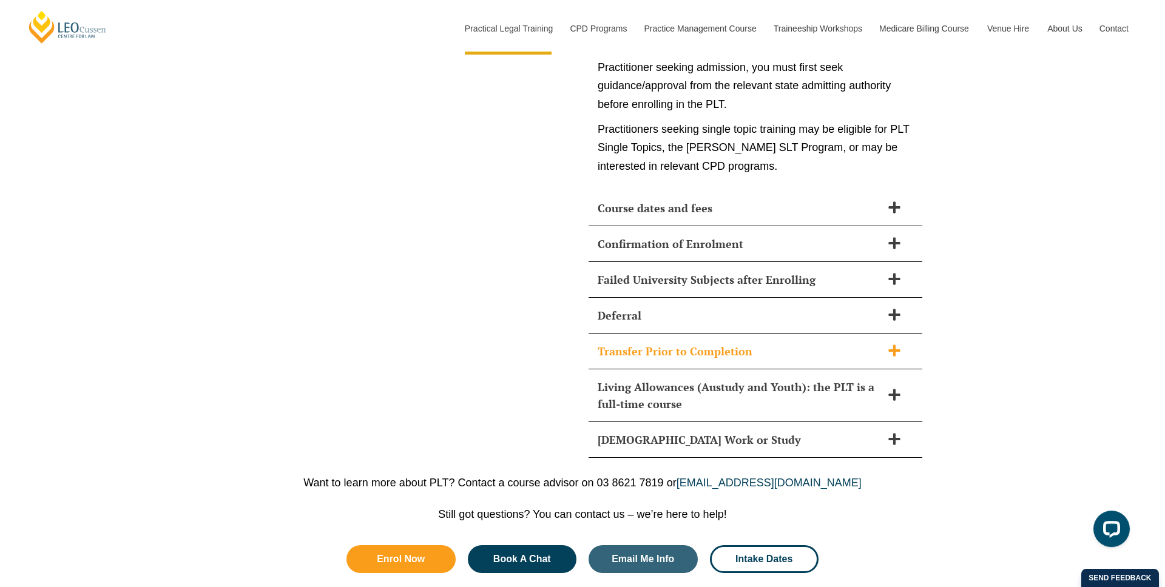
click at [790, 271] on h2 "Failed University Subjects after Enrolling" at bounding box center [740, 279] width 284 height 17
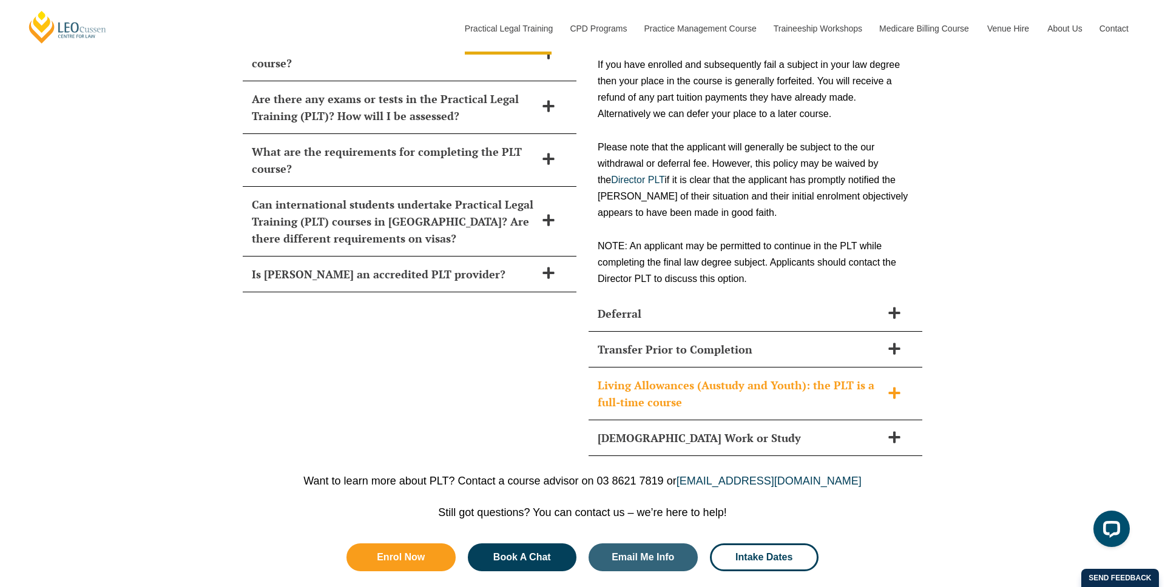
scroll to position [5427, 0]
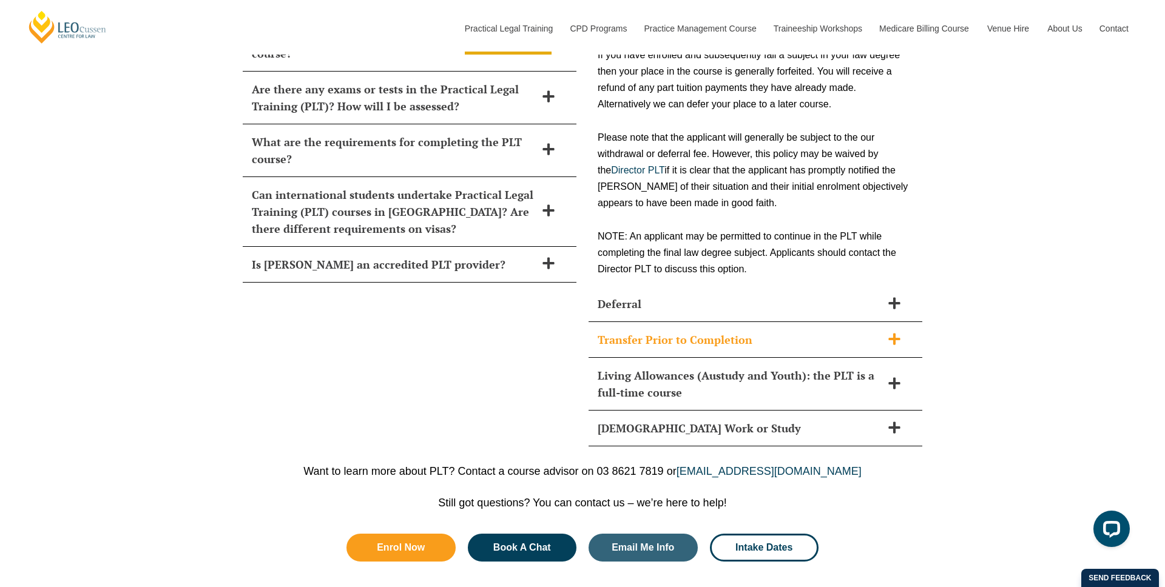
click at [795, 331] on h2 "Transfer Prior to Completion" at bounding box center [740, 339] width 284 height 17
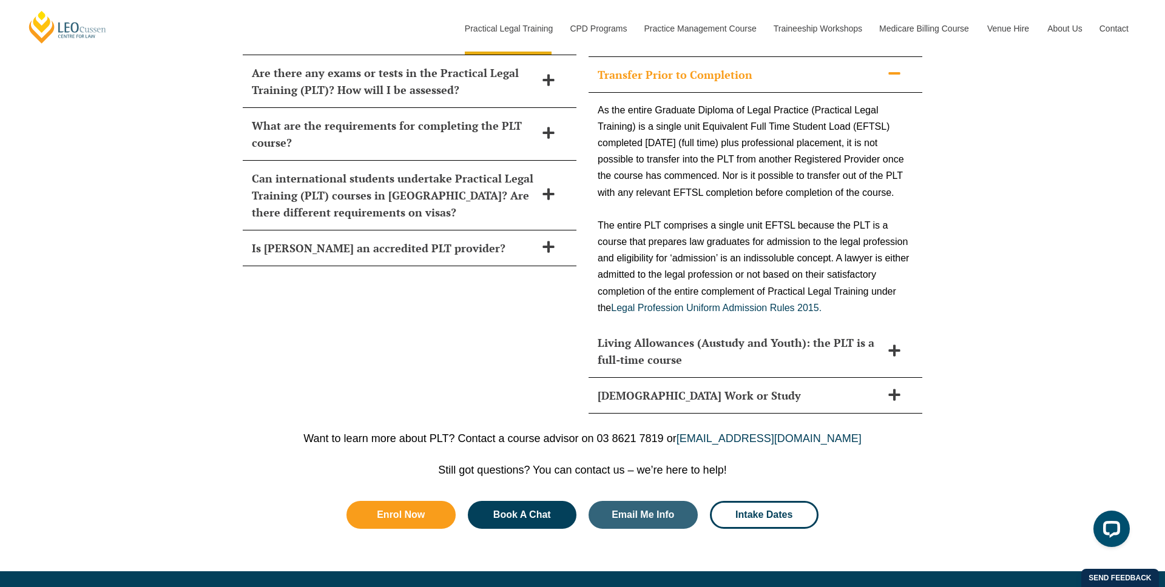
scroll to position [5445, 0]
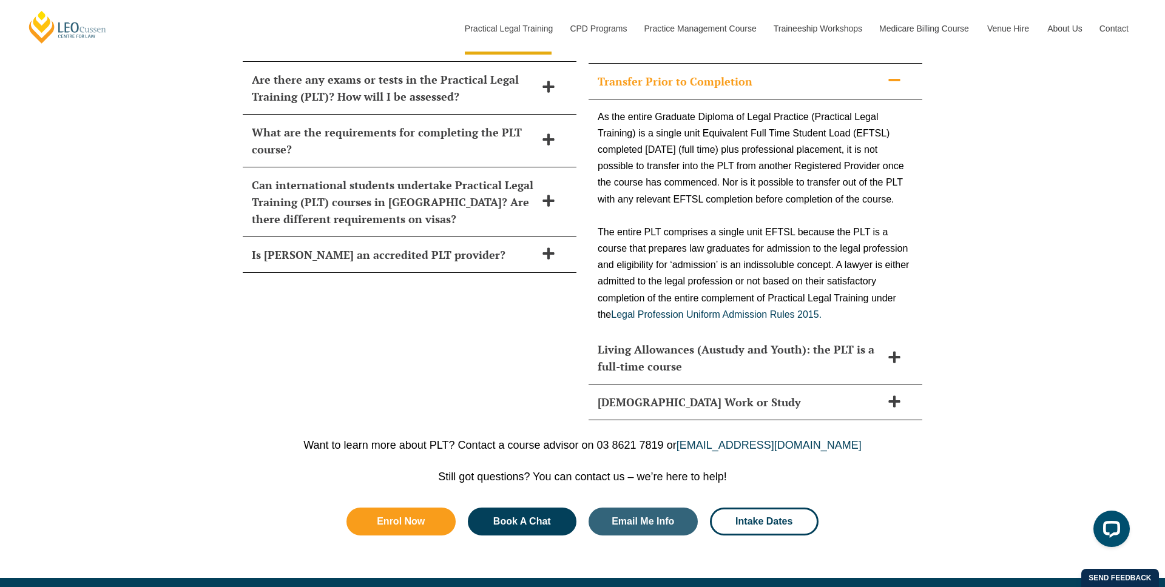
click at [807, 394] on h2 "Part-Time Work or Study" at bounding box center [740, 402] width 284 height 17
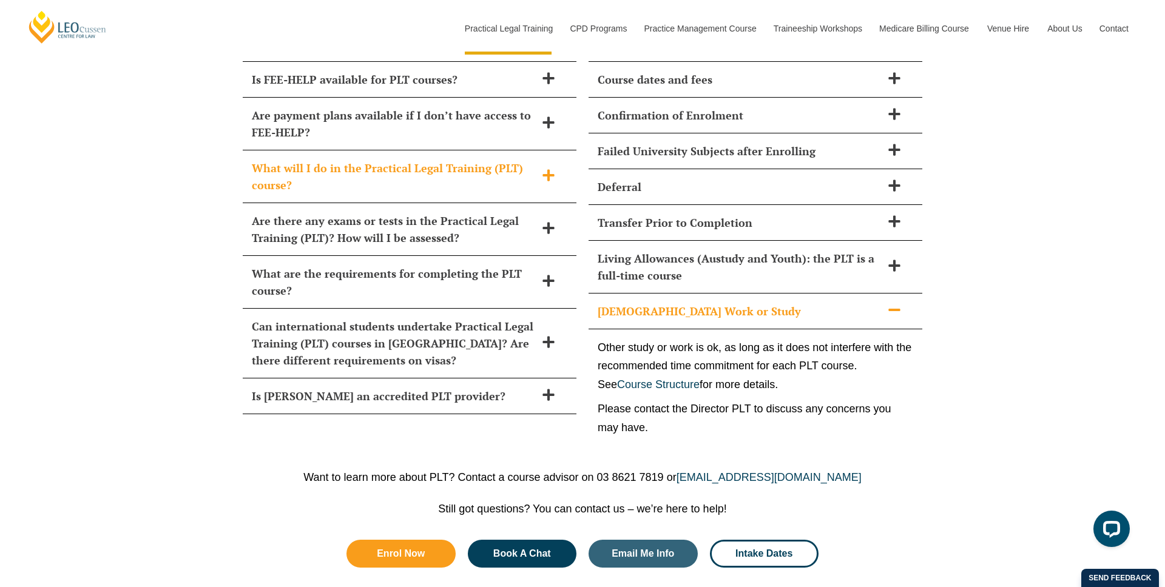
scroll to position [5294, 0]
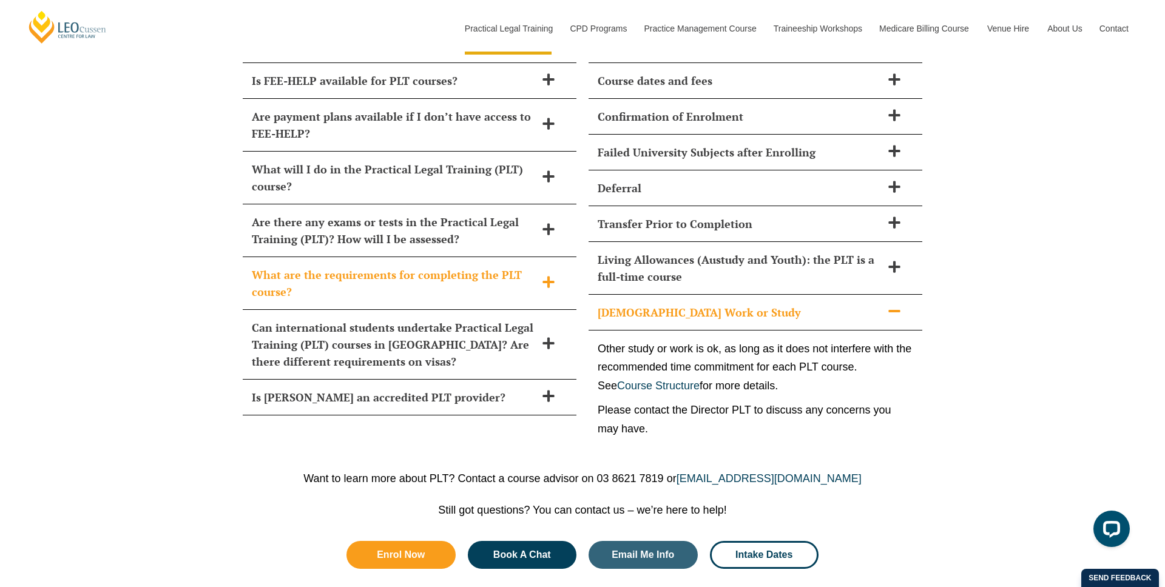
click at [533, 266] on h2 "What are the requirements for completing the PLT course?" at bounding box center [394, 283] width 284 height 34
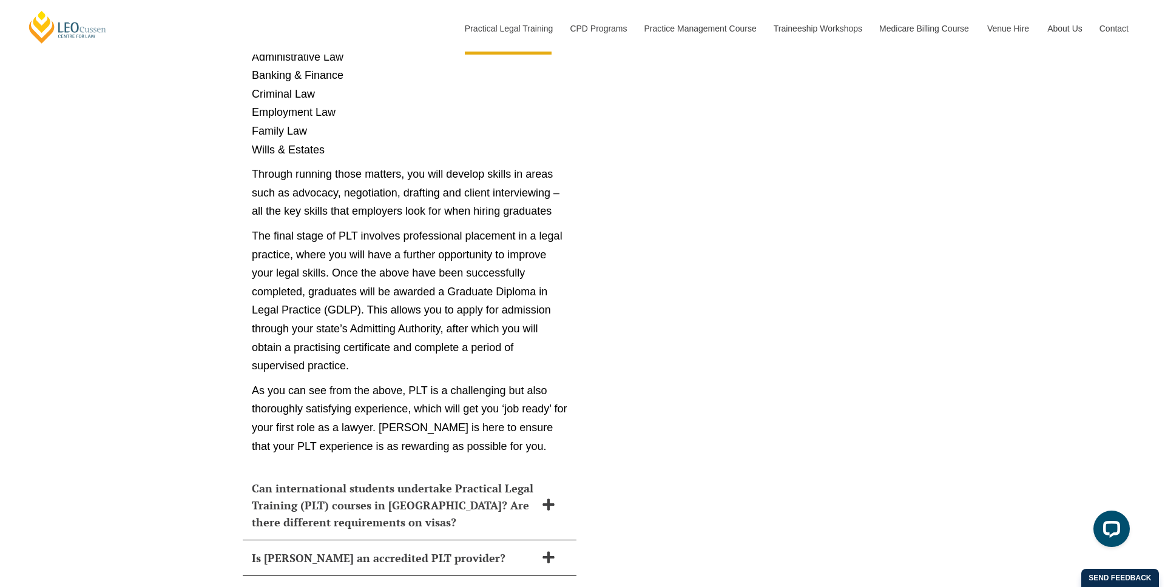
scroll to position [6518, 0]
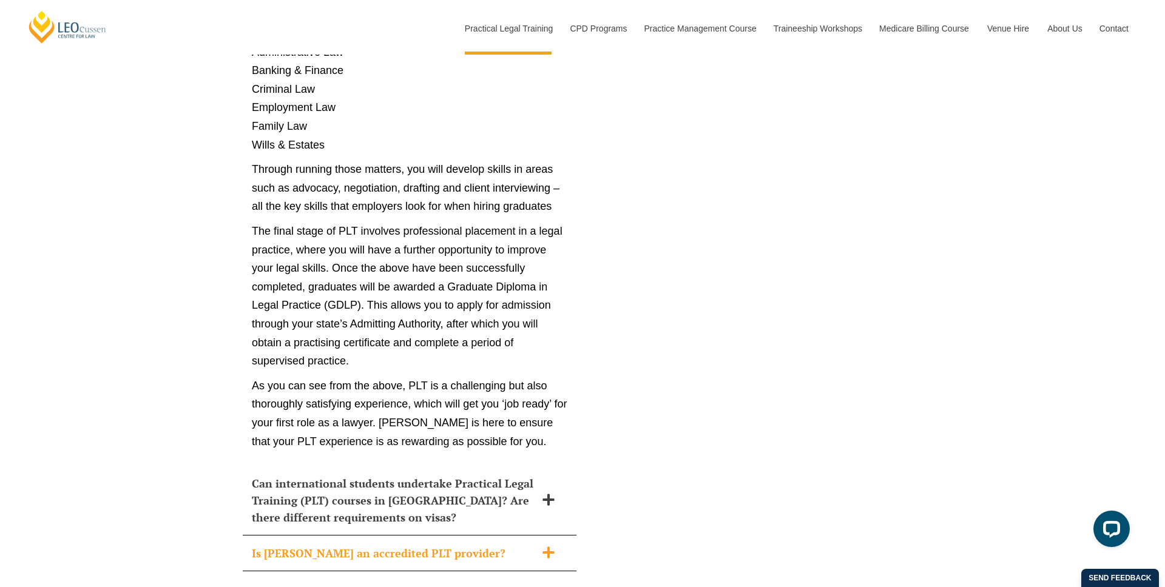
click at [523, 545] on h2 "Is [PERSON_NAME] an accredited PLT provider?" at bounding box center [394, 553] width 284 height 17
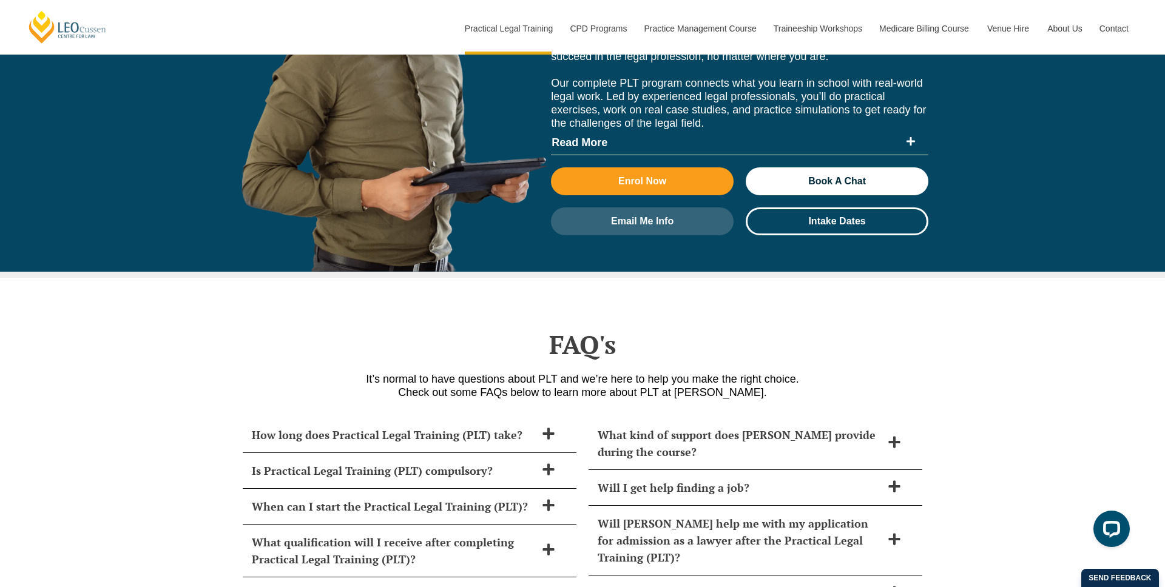
scroll to position [4974, 0]
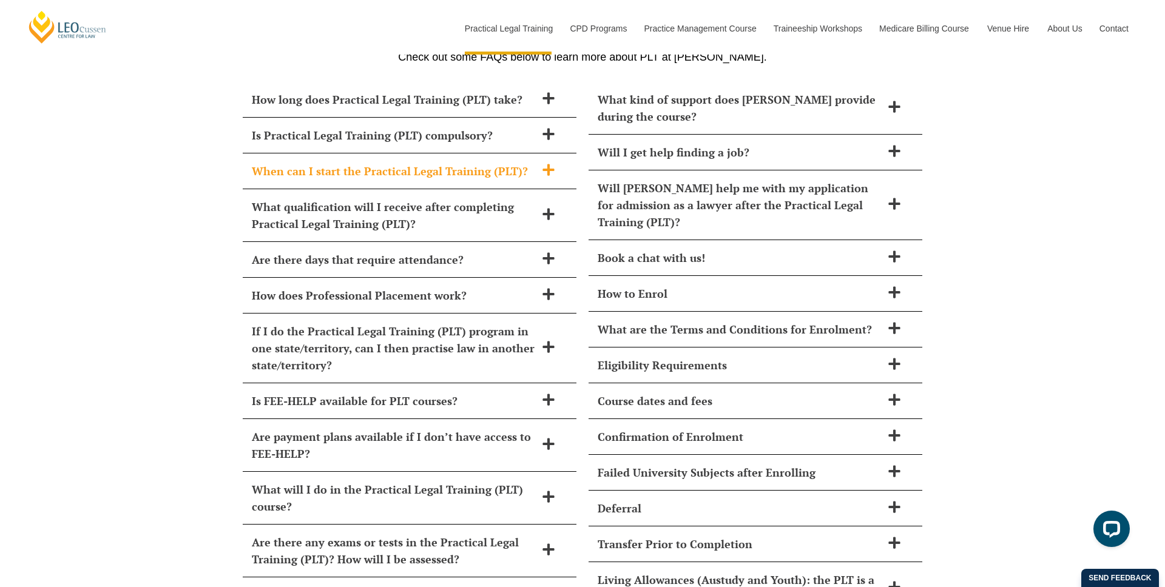
click at [487, 160] on div "When can I start the Practical Legal Training (PLT)?" at bounding box center [410, 172] width 334 height 36
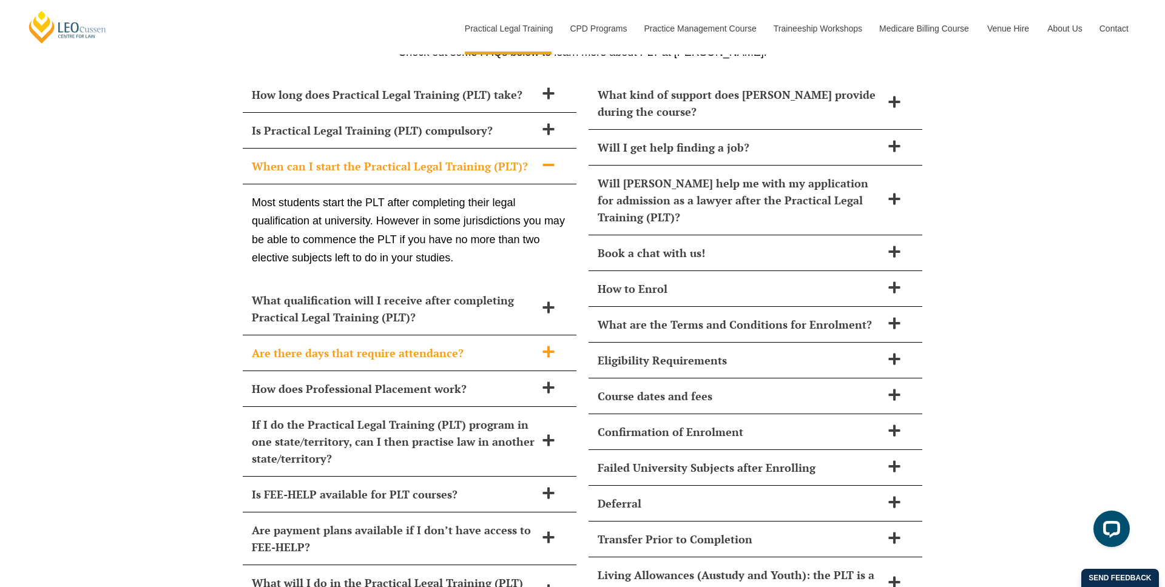
click at [476, 336] on div "Are there days that require attendance?" at bounding box center [410, 354] width 334 height 36
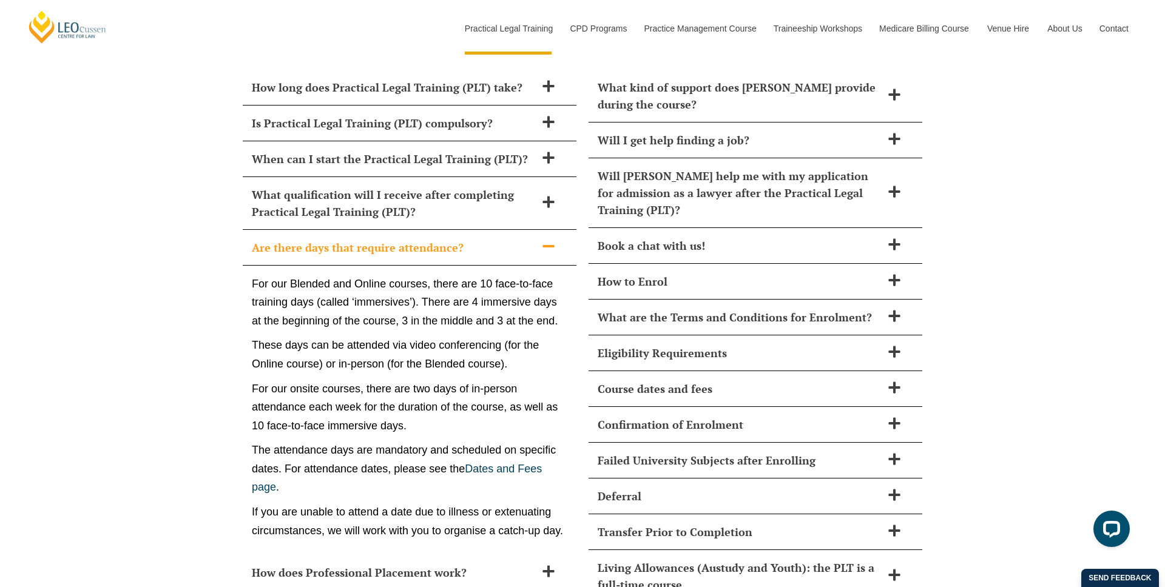
scroll to position [4987, 0]
click at [472, 205] on div "What qualification will I receive after completing Practical Legal Training (PL…" at bounding box center [410, 203] width 334 height 53
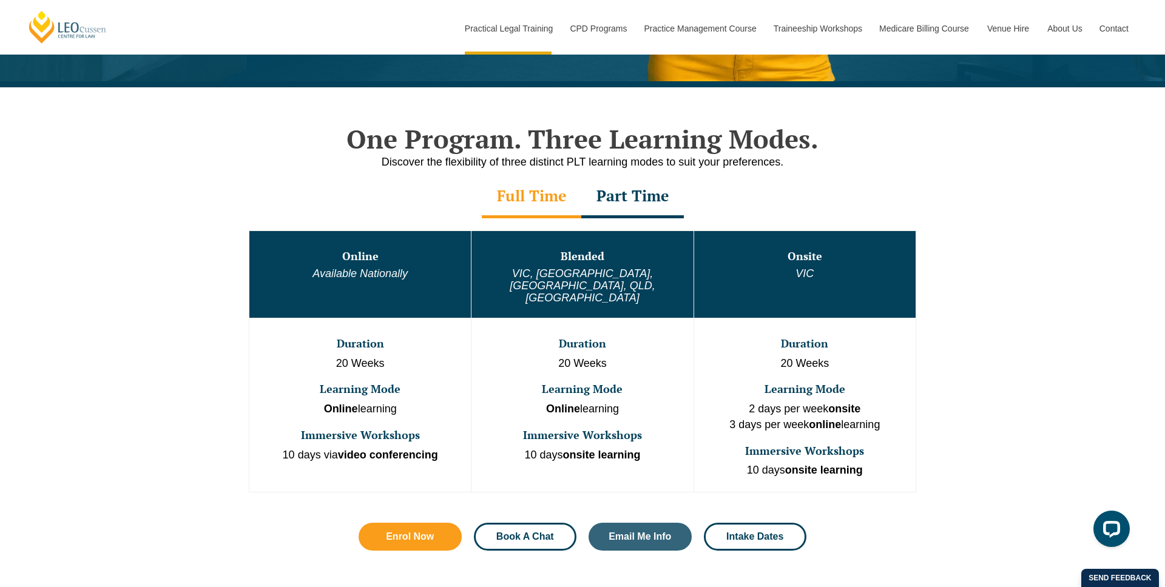
scroll to position [760, 0]
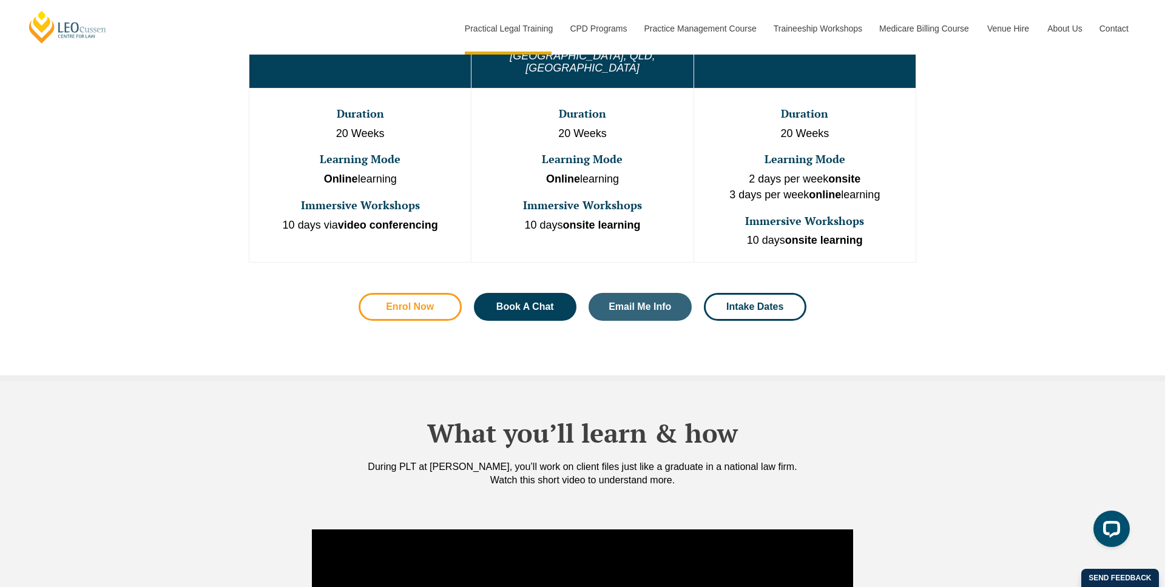
click at [431, 302] on span "Enrol Now" at bounding box center [410, 307] width 48 height 10
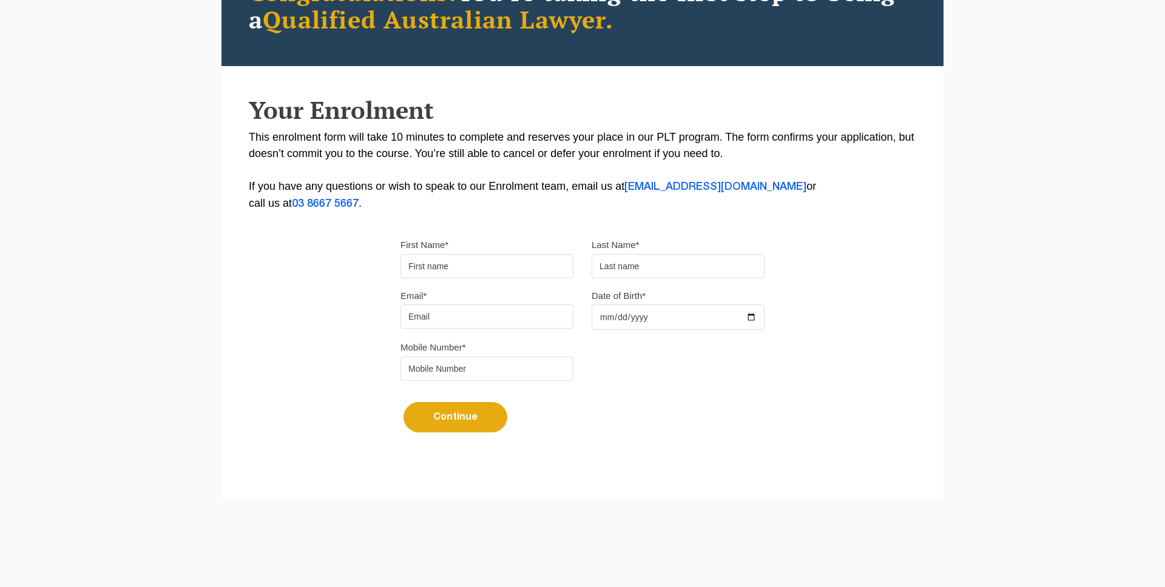
scroll to position [234, 0]
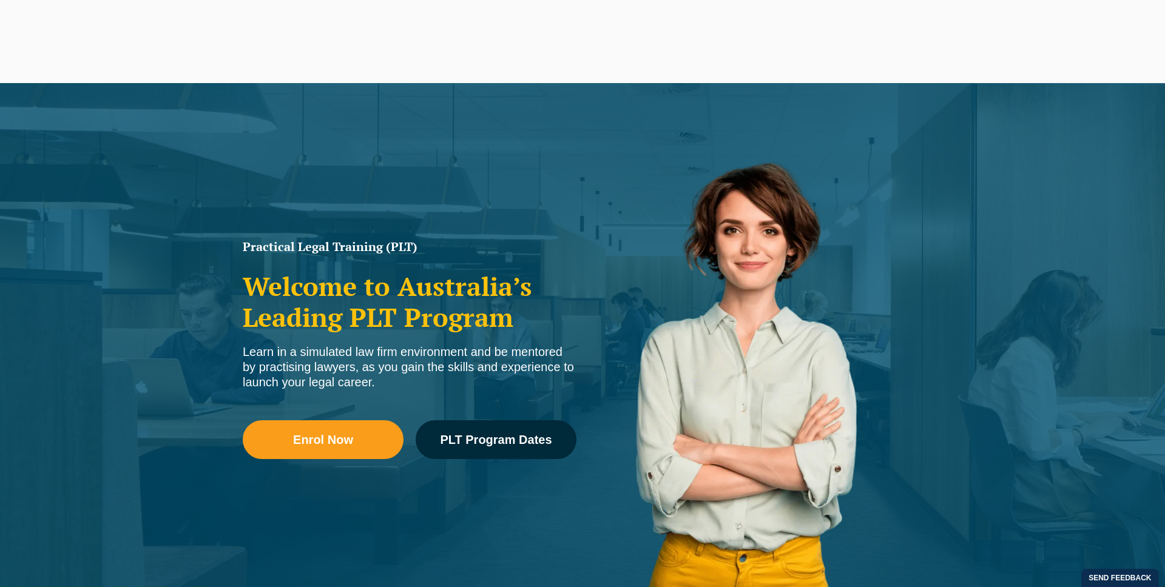
scroll to position [760, 0]
